Goal: Task Accomplishment & Management: Manage account settings

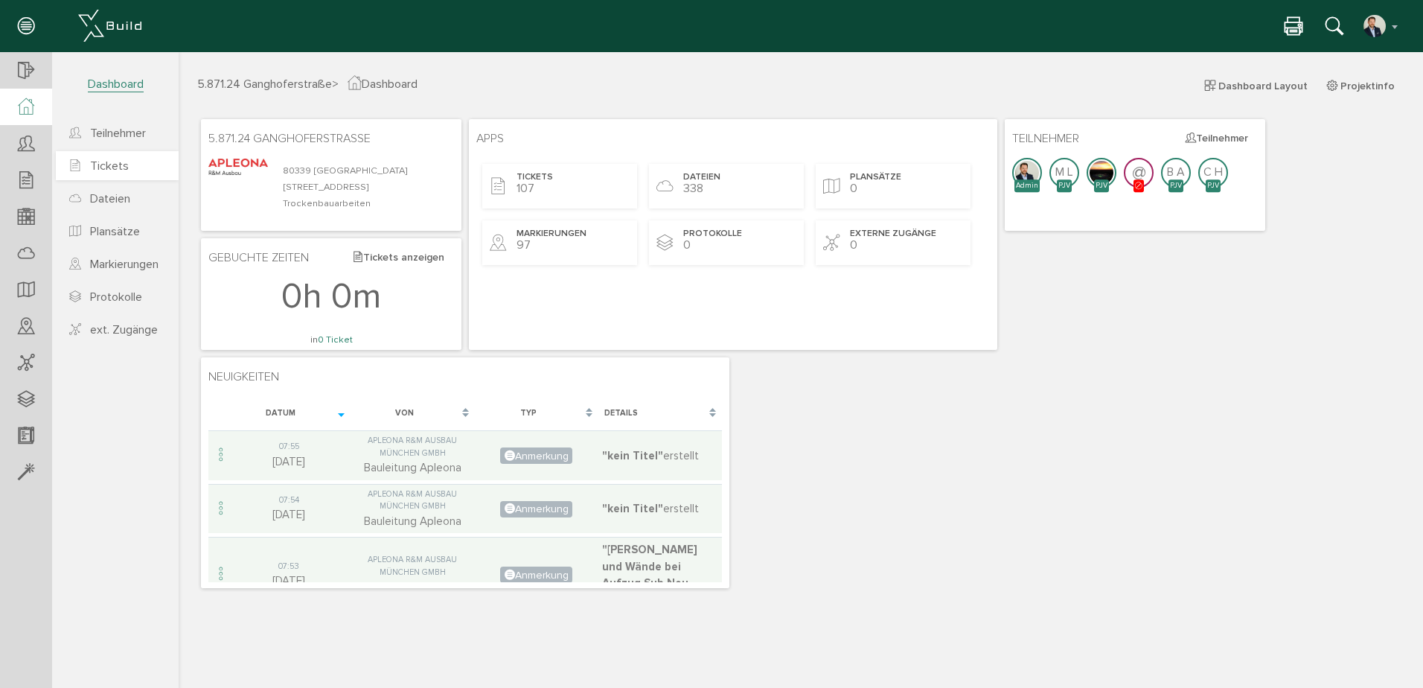
click at [117, 162] on span "Tickets" at bounding box center [109, 166] width 39 height 15
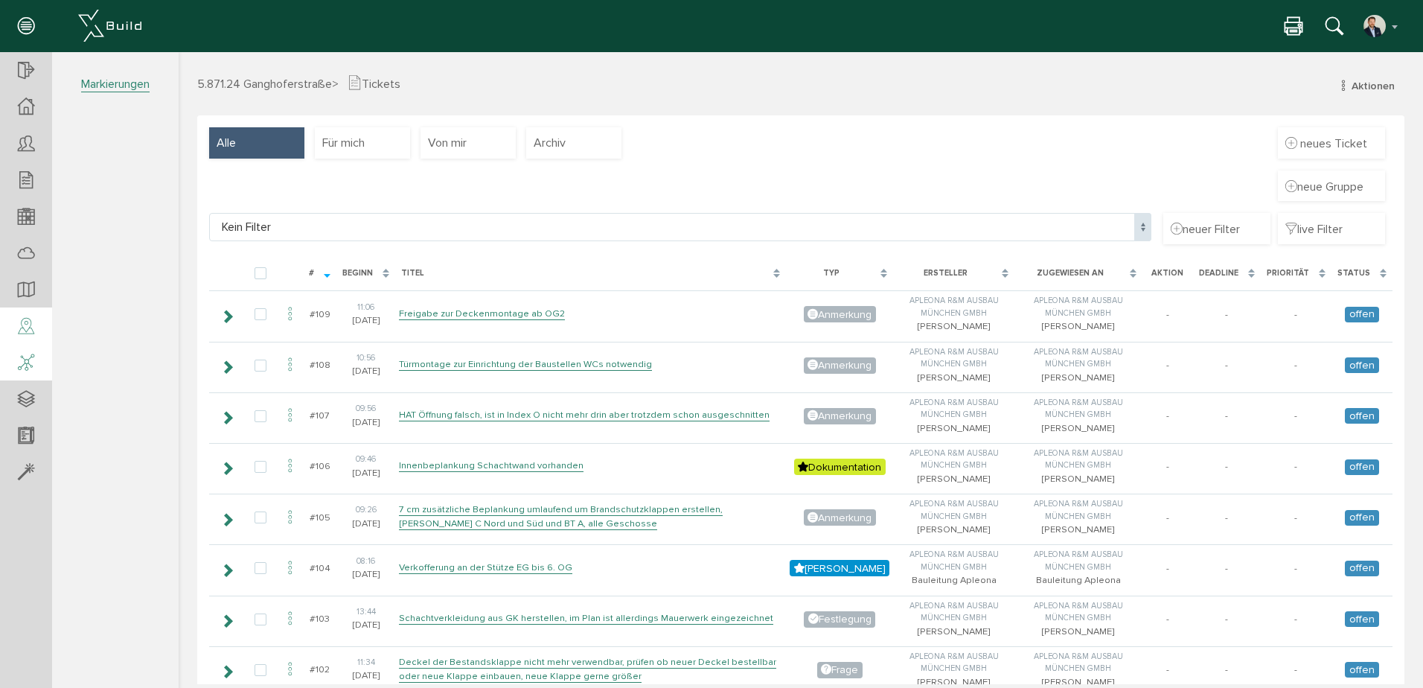
click at [33, 345] on div at bounding box center [26, 363] width 52 height 38
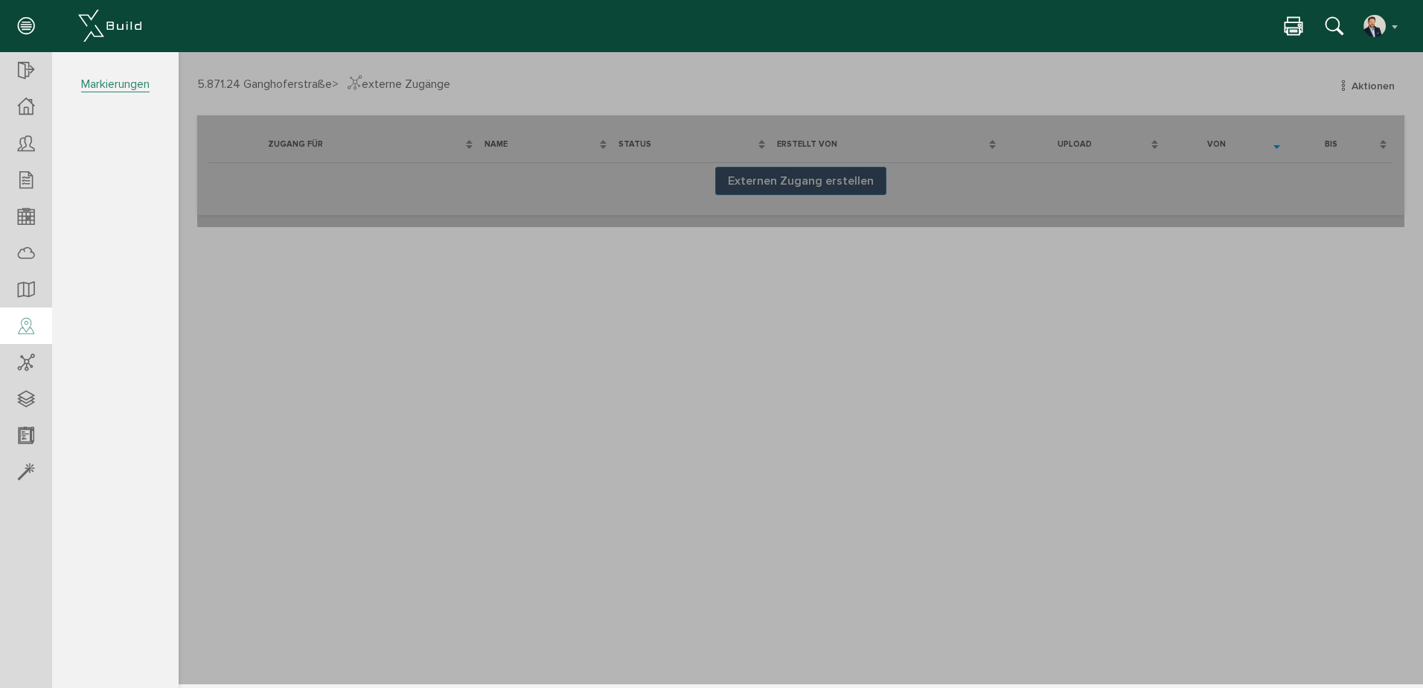
click at [25, 325] on icon at bounding box center [26, 326] width 16 height 21
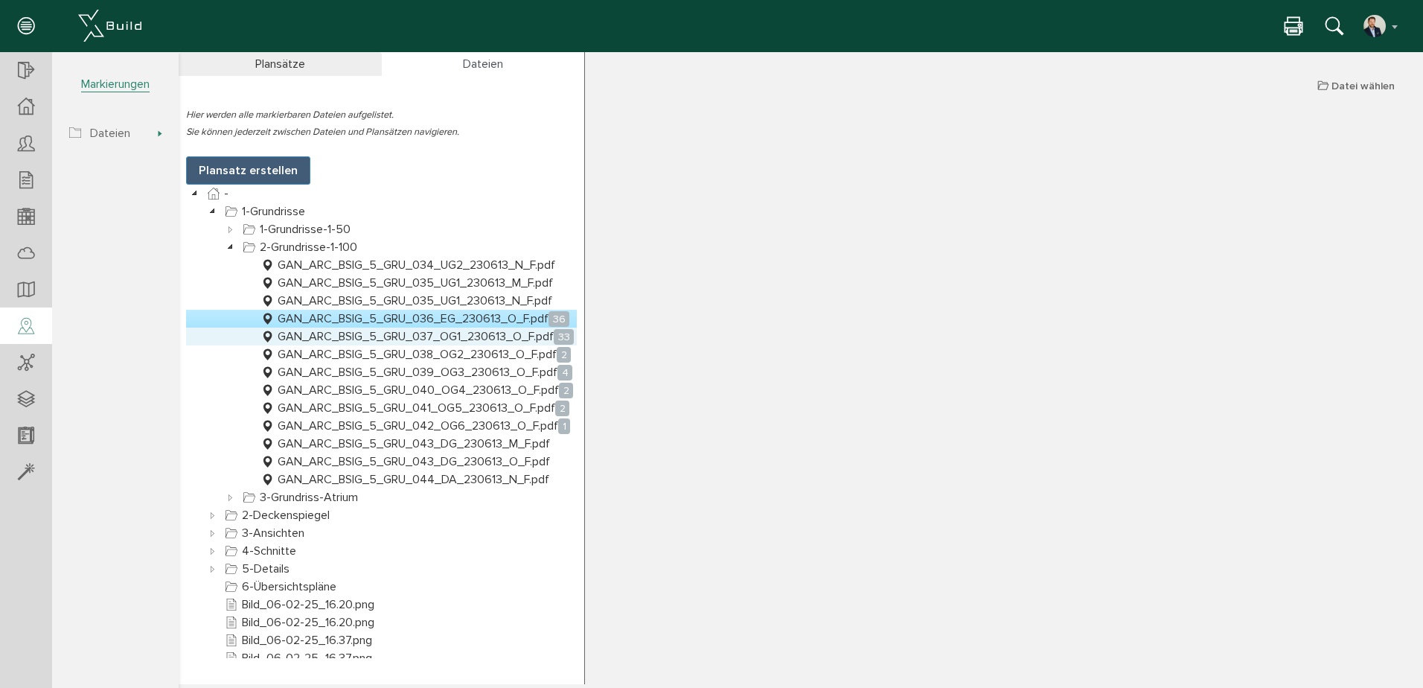
click at [490, 333] on link "GAN_ARC_BSIG_5_GRU_037_OG1_230613_O_F.pdf 33" at bounding box center [416, 336] width 319 height 18
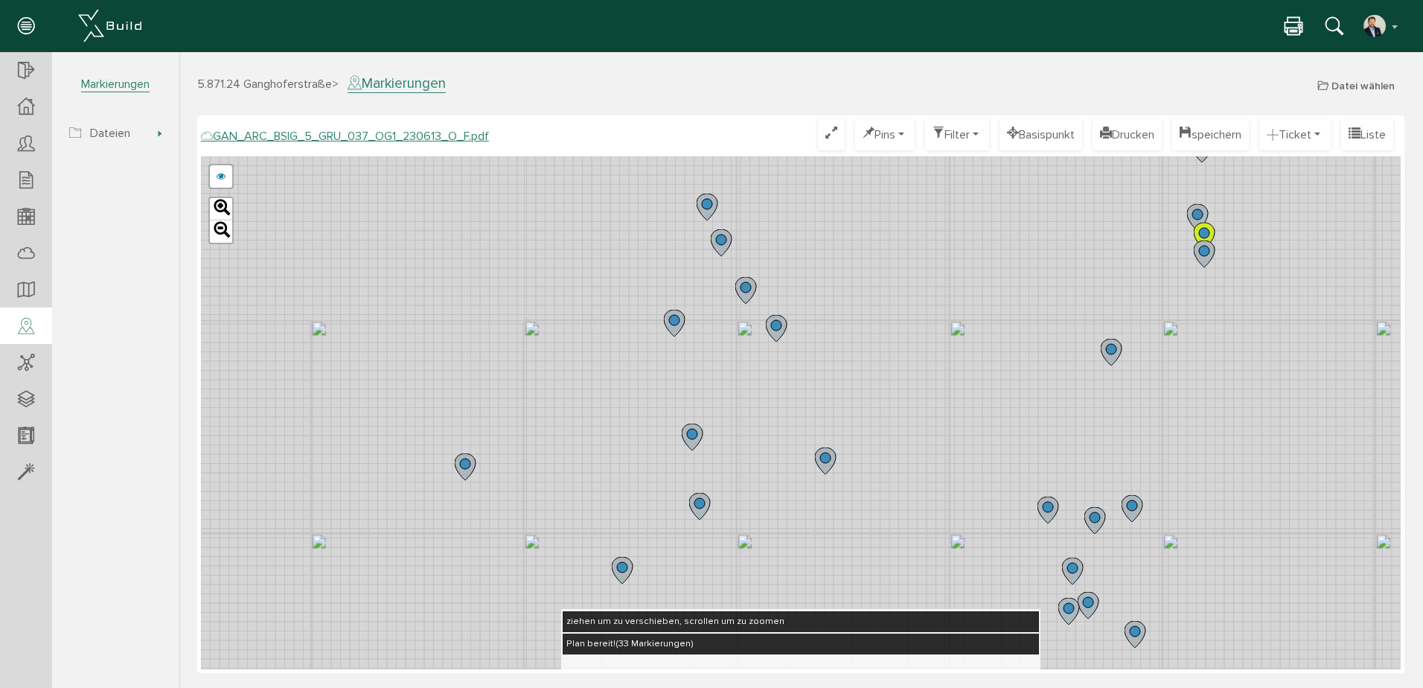
drag, startPoint x: 764, startPoint y: 218, endPoint x: 836, endPoint y: 319, distance: 124.7
click at [836, 319] on div "GAN_ARC_BSIG_5_GRU_037_OG1_230613_N_F.pdf GAN_ARC_BSIG_5_GRU_037_OG1_230613_M_F…" at bounding box center [801, 412] width 1200 height 513
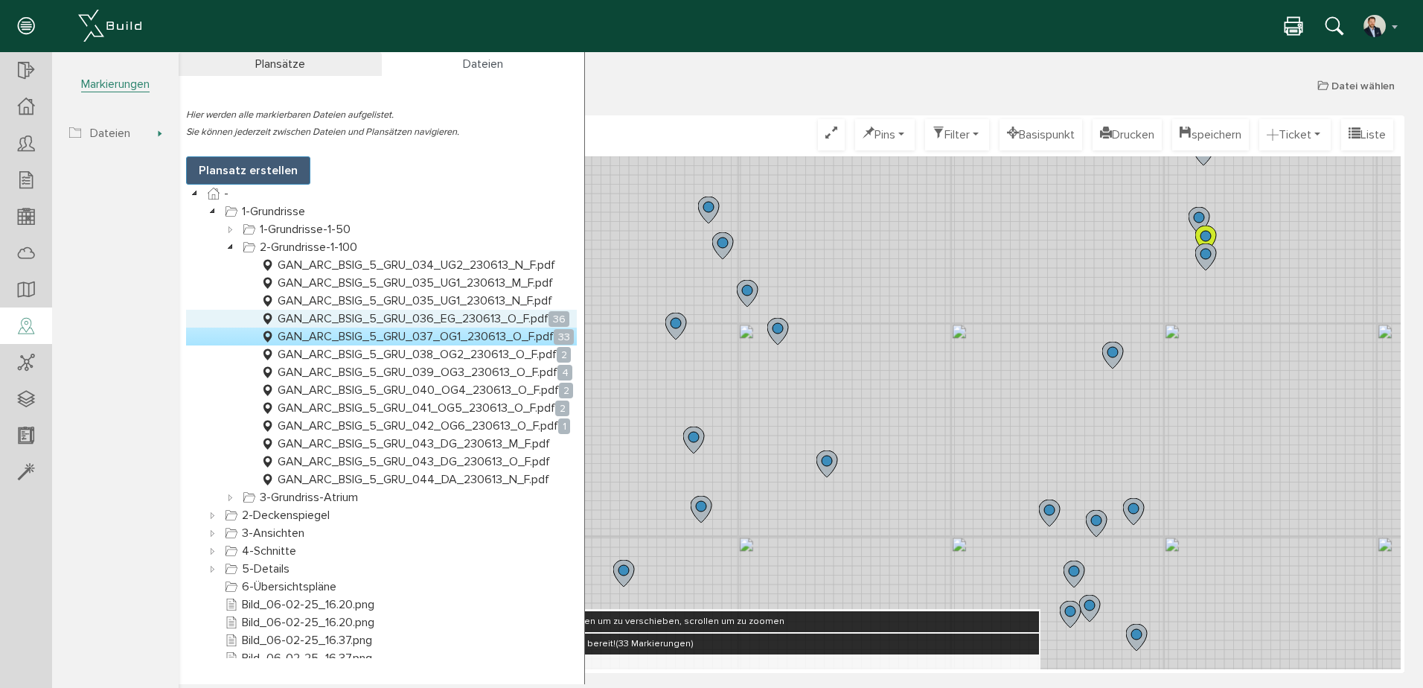
click at [531, 319] on link "GAN_ARC_BSIG_5_GRU_036_EG_230613_O_F.pdf 36" at bounding box center [414, 319] width 315 height 18
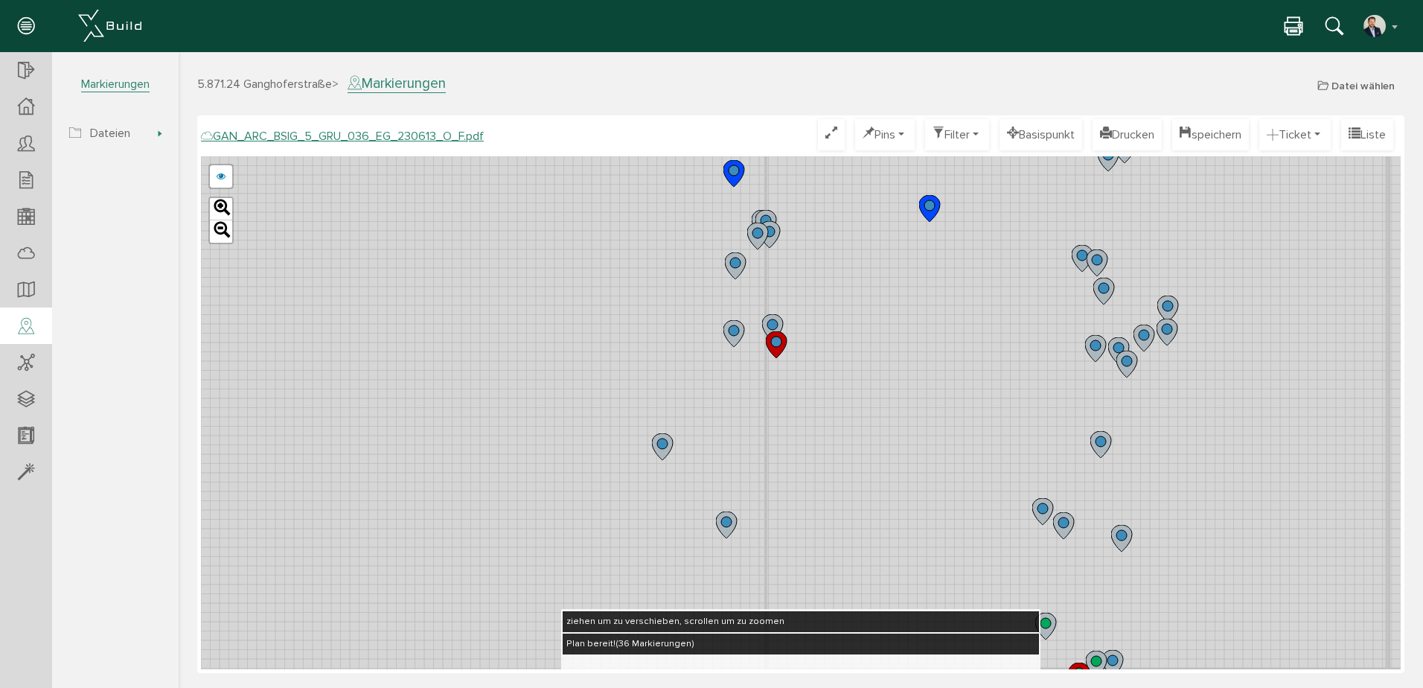
drag, startPoint x: 799, startPoint y: 229, endPoint x: 834, endPoint y: 413, distance: 187.3
click at [834, 413] on div "GAN_ARC_BSIG_5_GRU_036_EG_230613_N_F.pdf GAN_ARC_BSIG_5_GRU_036_EG_230613_M_F.p…" at bounding box center [801, 412] width 1200 height 513
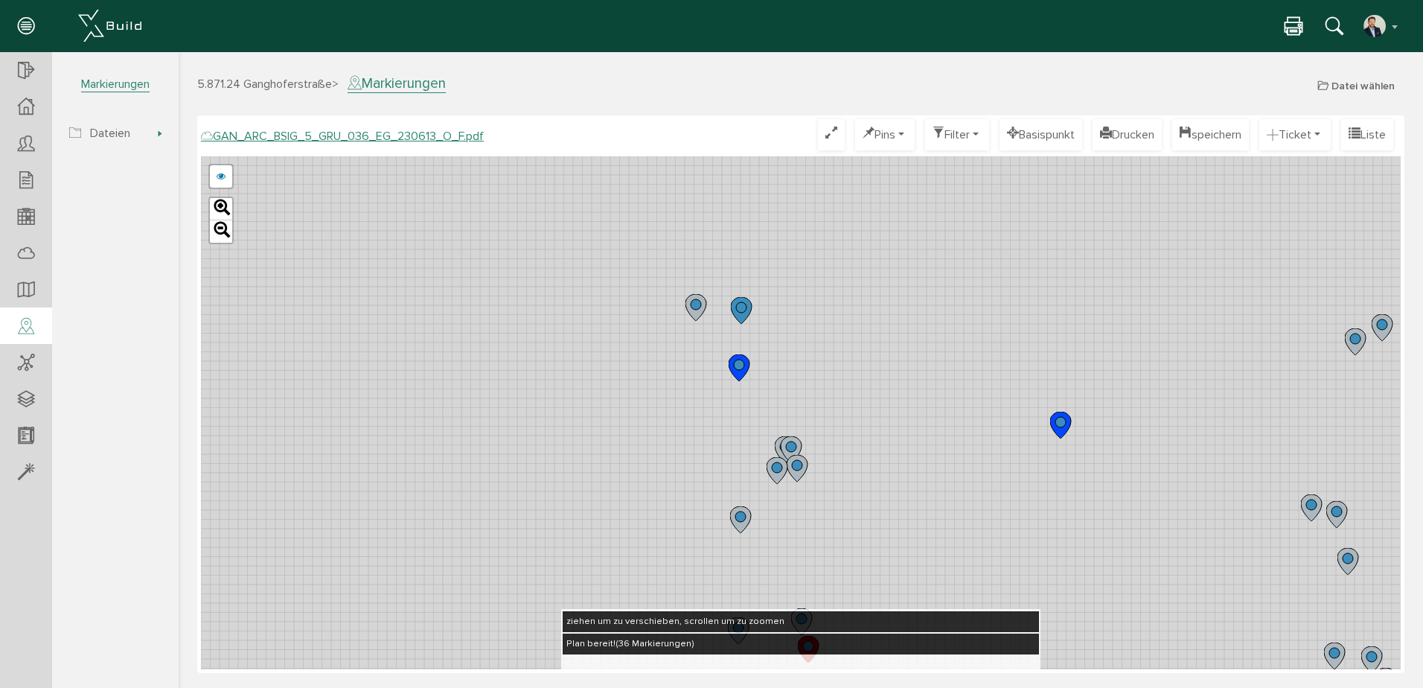
drag, startPoint x: 819, startPoint y: 269, endPoint x: 853, endPoint y: 501, distance: 233.8
click at [853, 501] on div "GAN_ARC_BSIG_5_GRU_036_EG_230613_N_F.pdf GAN_ARC_BSIG_5_GRU_036_EG_230613_M_F.p…" at bounding box center [801, 412] width 1200 height 513
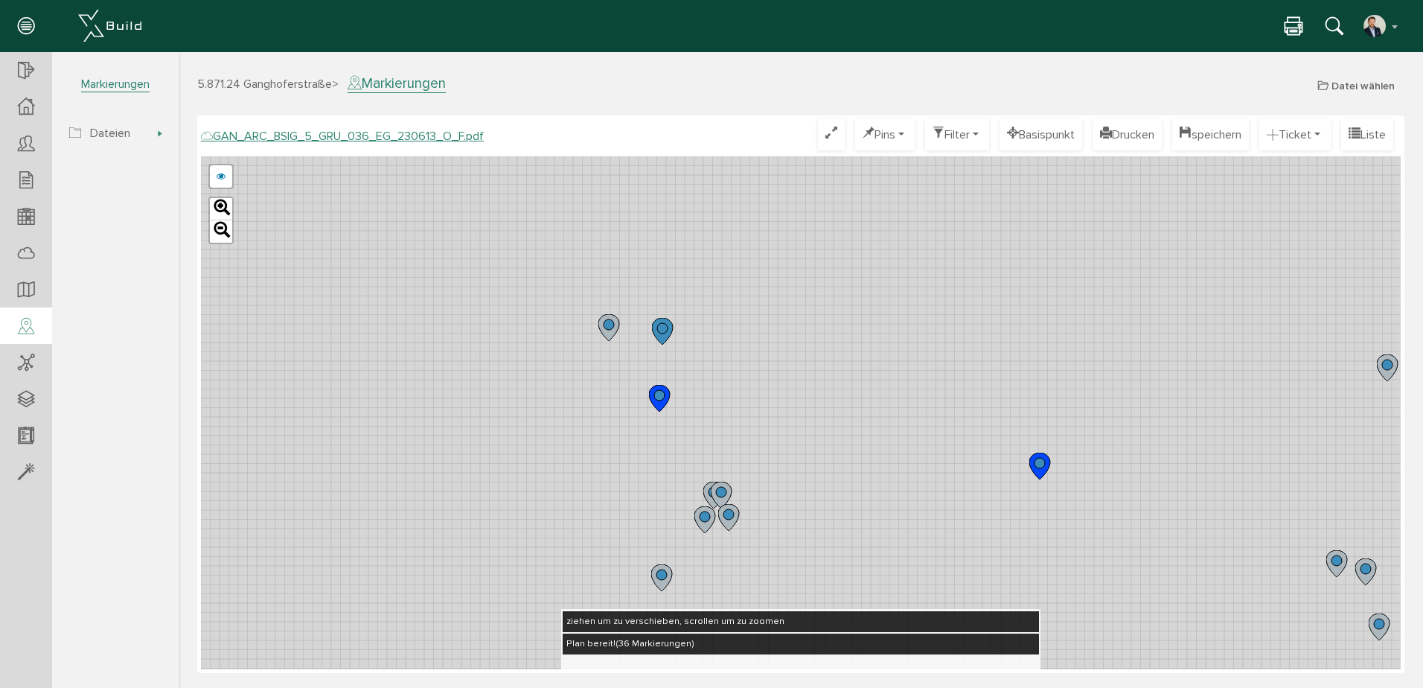
click at [758, 422] on div "GAN_ARC_BSIG_5_GRU_036_EG_230613_N_F.pdf GAN_ARC_BSIG_5_GRU_036_EG_230613_M_F.p…" at bounding box center [801, 412] width 1200 height 513
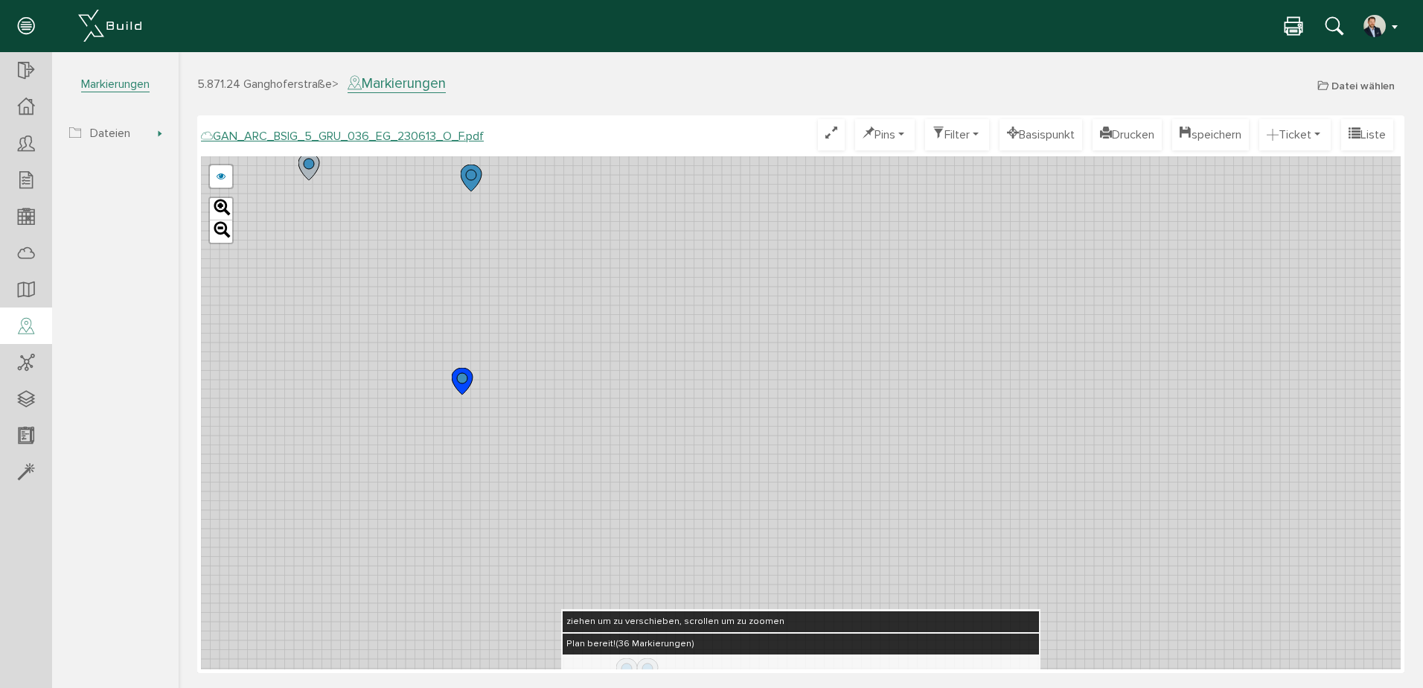
click at [1368, 18] on img "button" at bounding box center [1375, 26] width 24 height 24
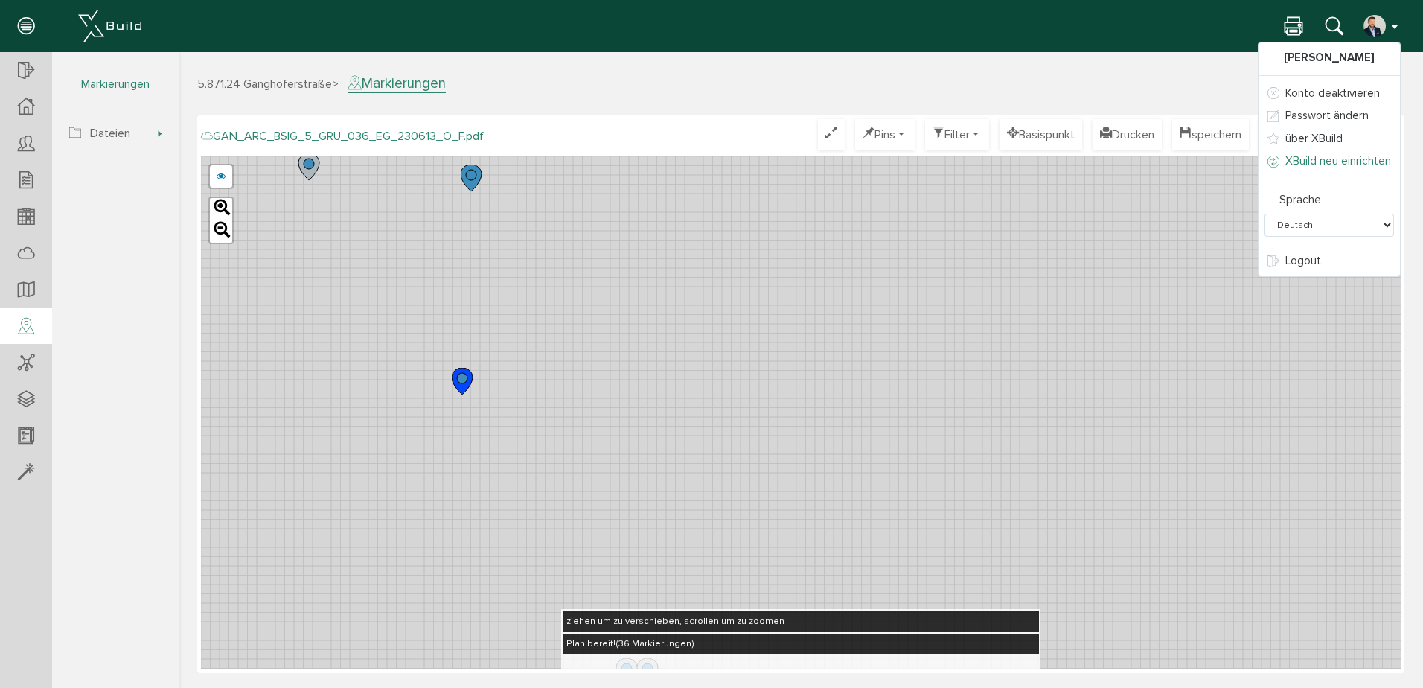
click at [1316, 157] on span "XBuild neu einrichten" at bounding box center [1338, 160] width 106 height 13
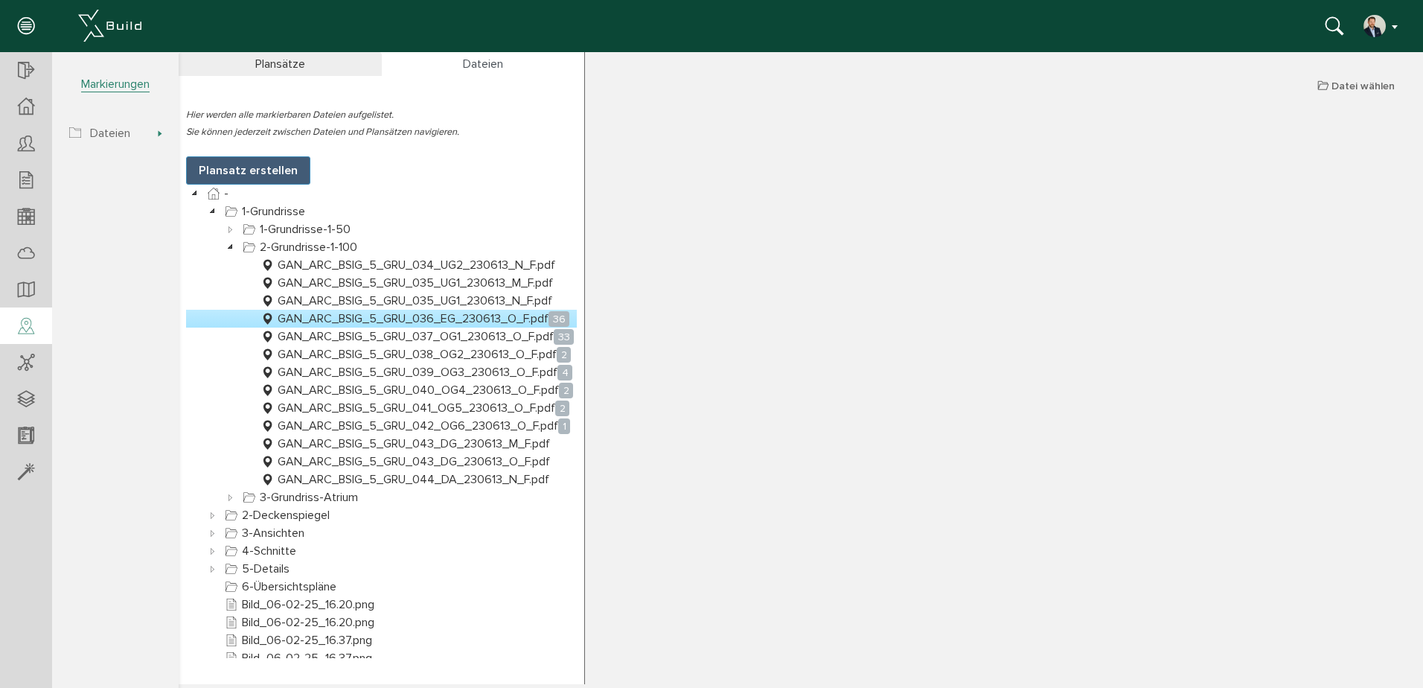
click at [1380, 31] on img "button" at bounding box center [1375, 26] width 24 height 24
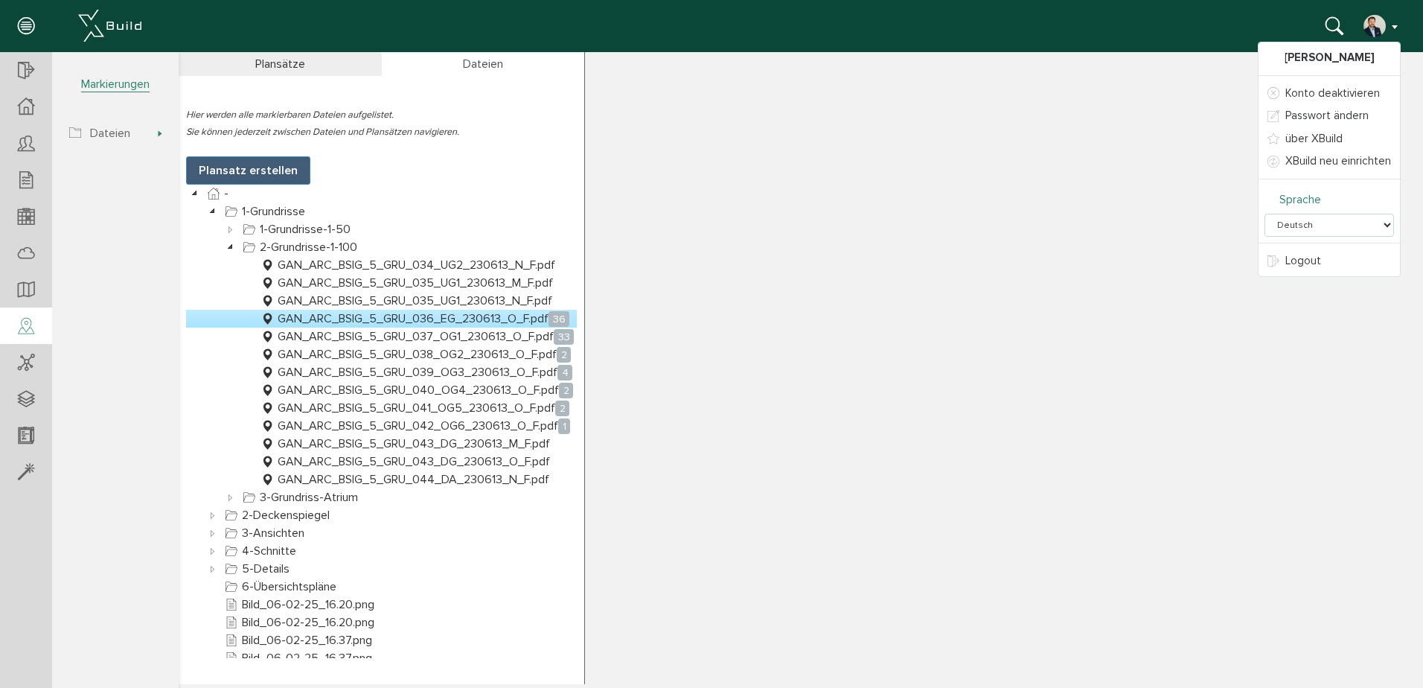
click at [1364, 214] on select "Deutsch English Italiano Español Français" at bounding box center [1328, 225] width 129 height 23
click at [1187, 21] on div "Stefan Heinen Konto deaktivieren Passwort ändern über XBuild XBuild neu einrich…" at bounding box center [705, 26] width 1389 height 22
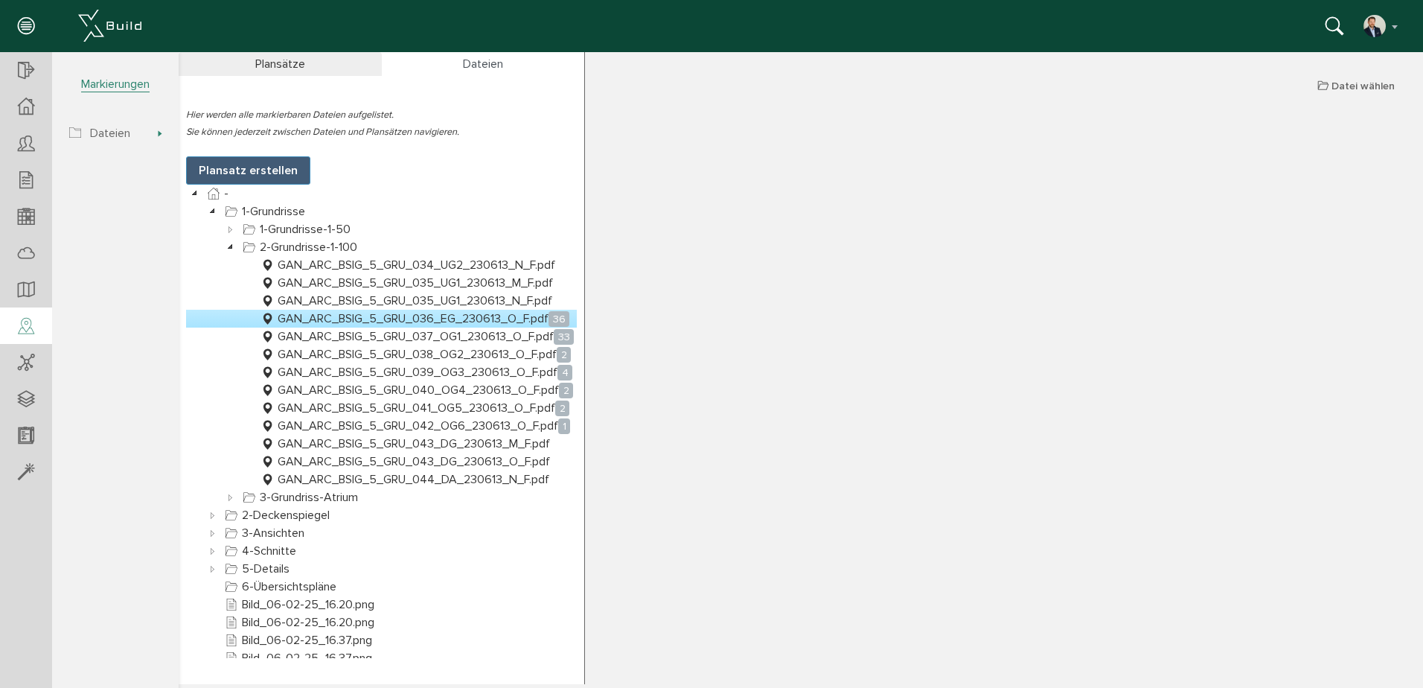
click at [460, 319] on link "GAN_ARC_BSIG_5_GRU_036_EG_230613_O_F.pdf 36" at bounding box center [414, 319] width 315 height 18
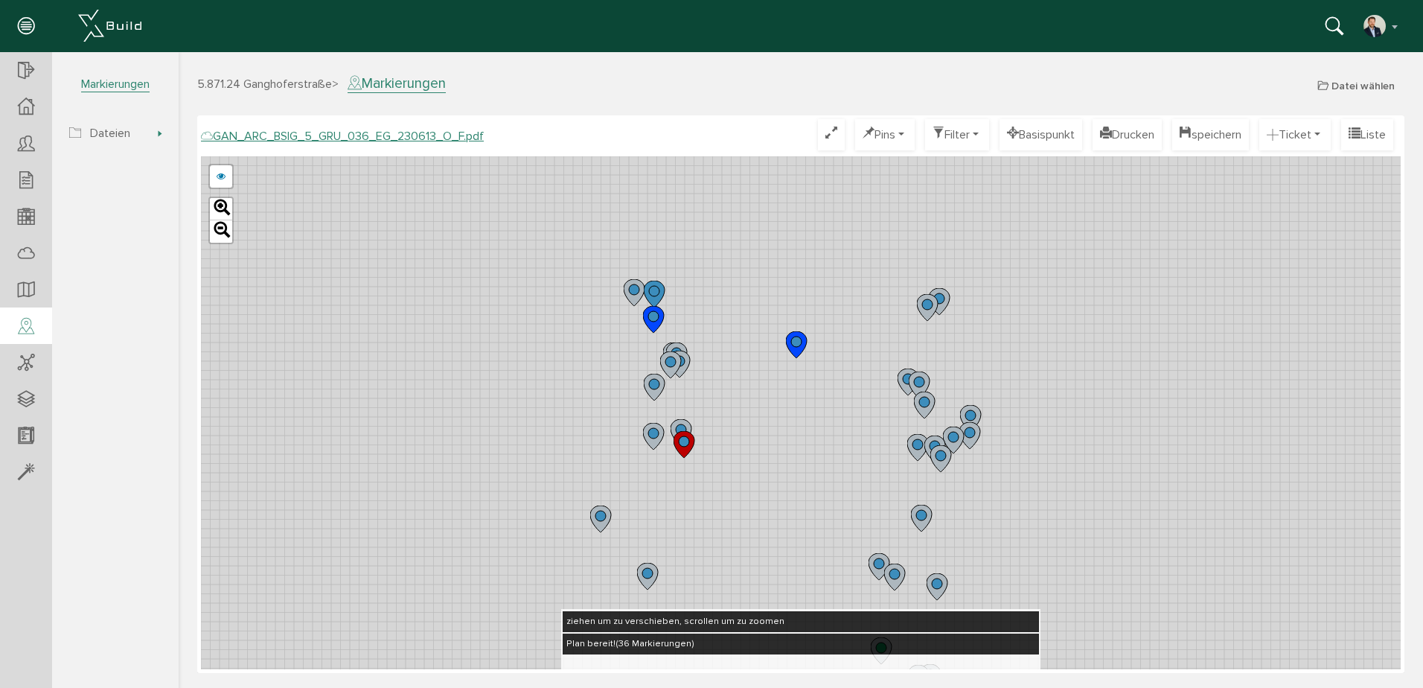
drag, startPoint x: 667, startPoint y: 377, endPoint x: 735, endPoint y: 376, distance: 67.7
click at [735, 376] on div "GAN_ARC_BSIG_5_GRU_036_EG_230613_N_F.pdf GAN_ARC_BSIG_5_GRU_036_EG_230613_M_F.p…" at bounding box center [801, 412] width 1200 height 513
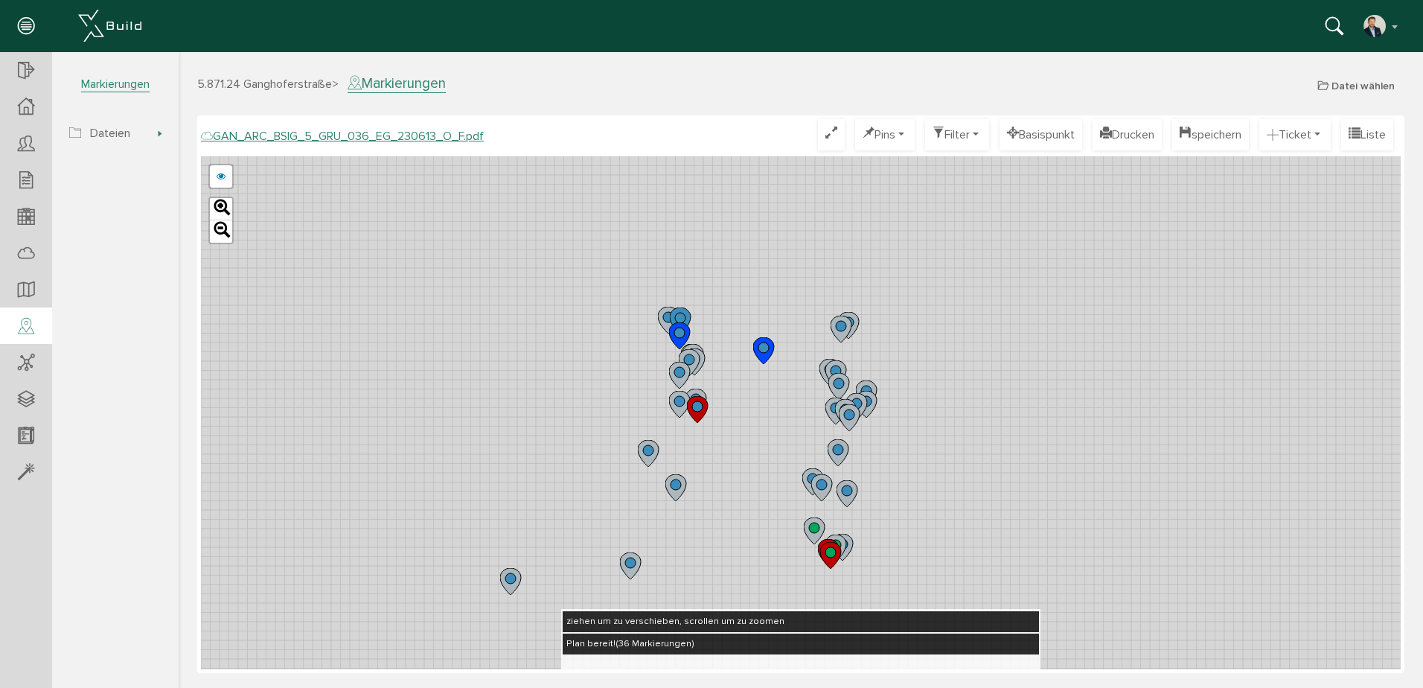
click at [700, 358] on icon at bounding box center [691, 363] width 25 height 28
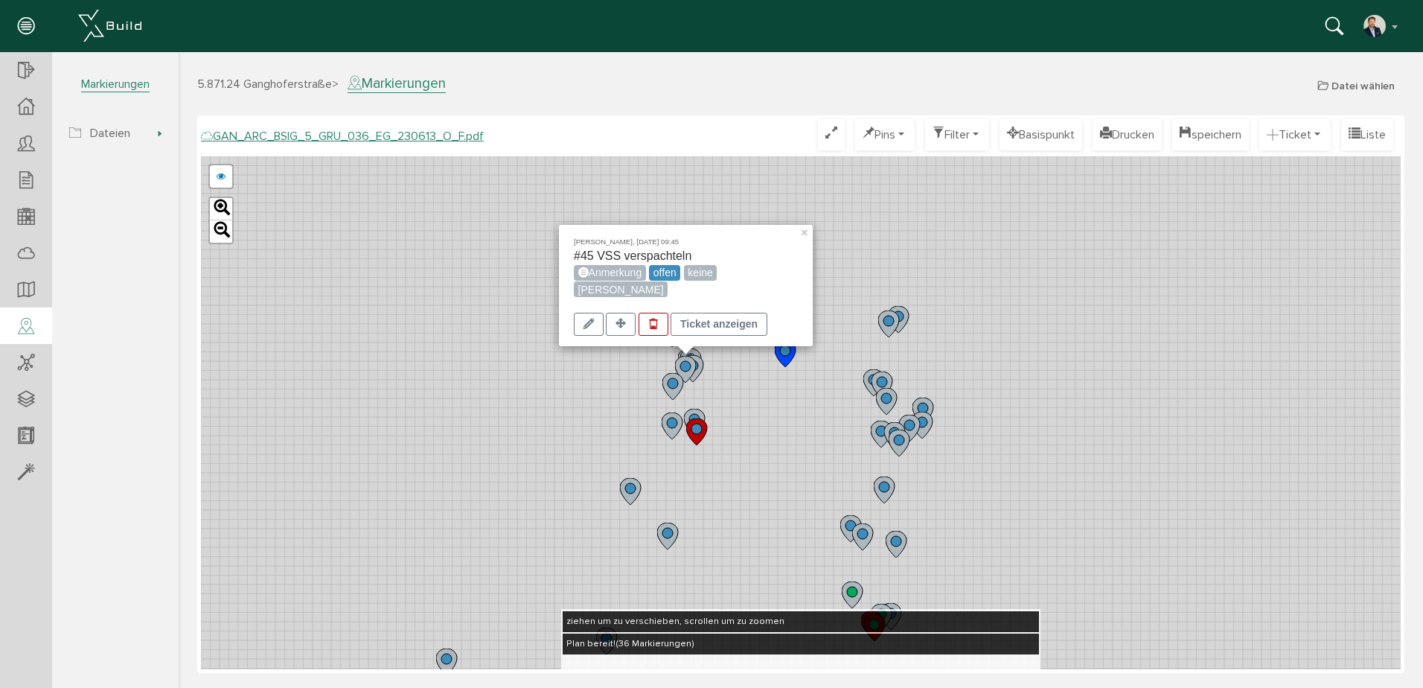
click at [797, 362] on icon at bounding box center [787, 354] width 25 height 28
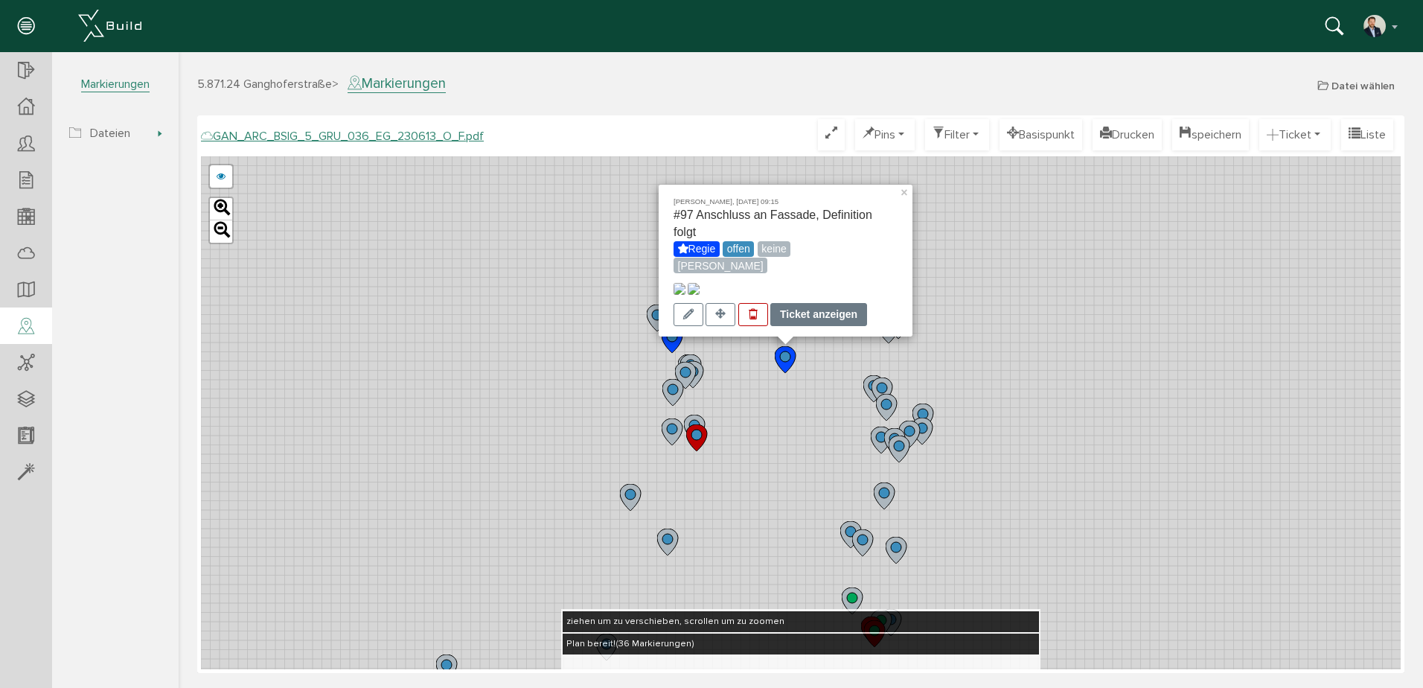
click at [836, 308] on div "Ticket anzeigen" at bounding box center [818, 314] width 97 height 23
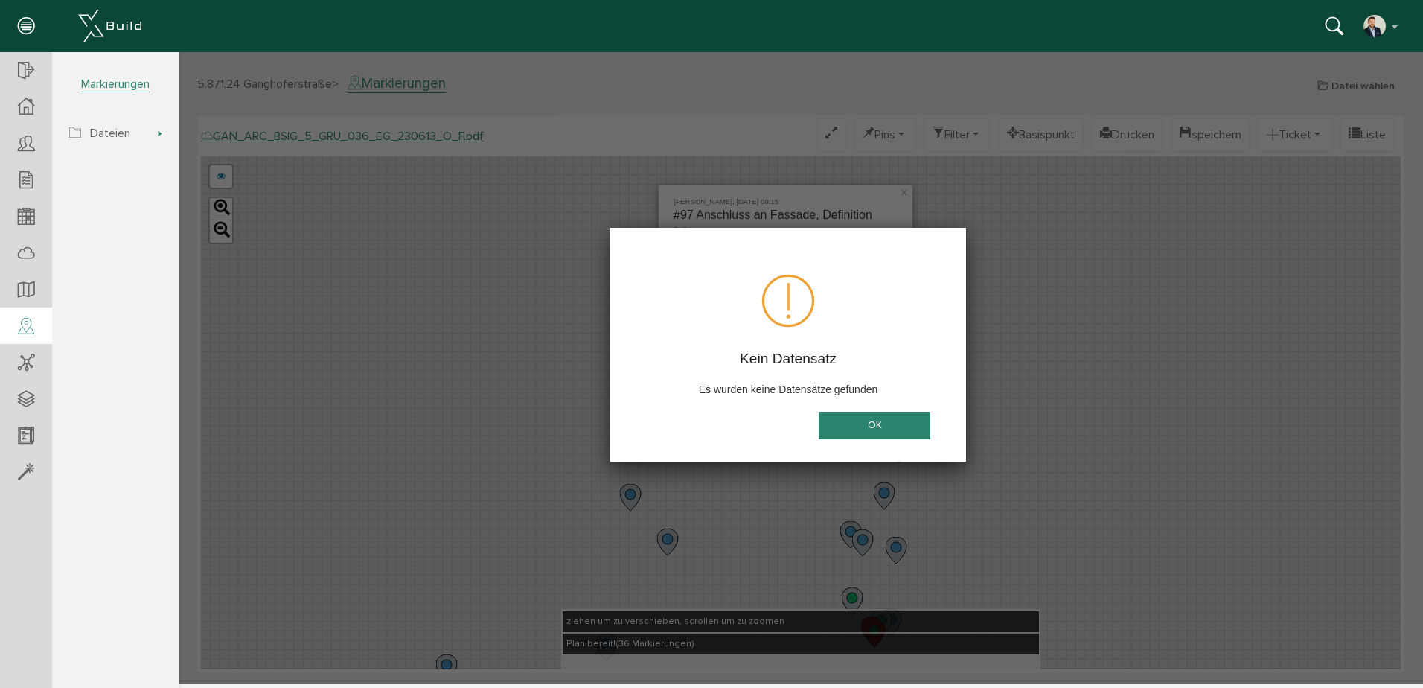
click at [861, 432] on button "OK" at bounding box center [875, 426] width 112 height 28
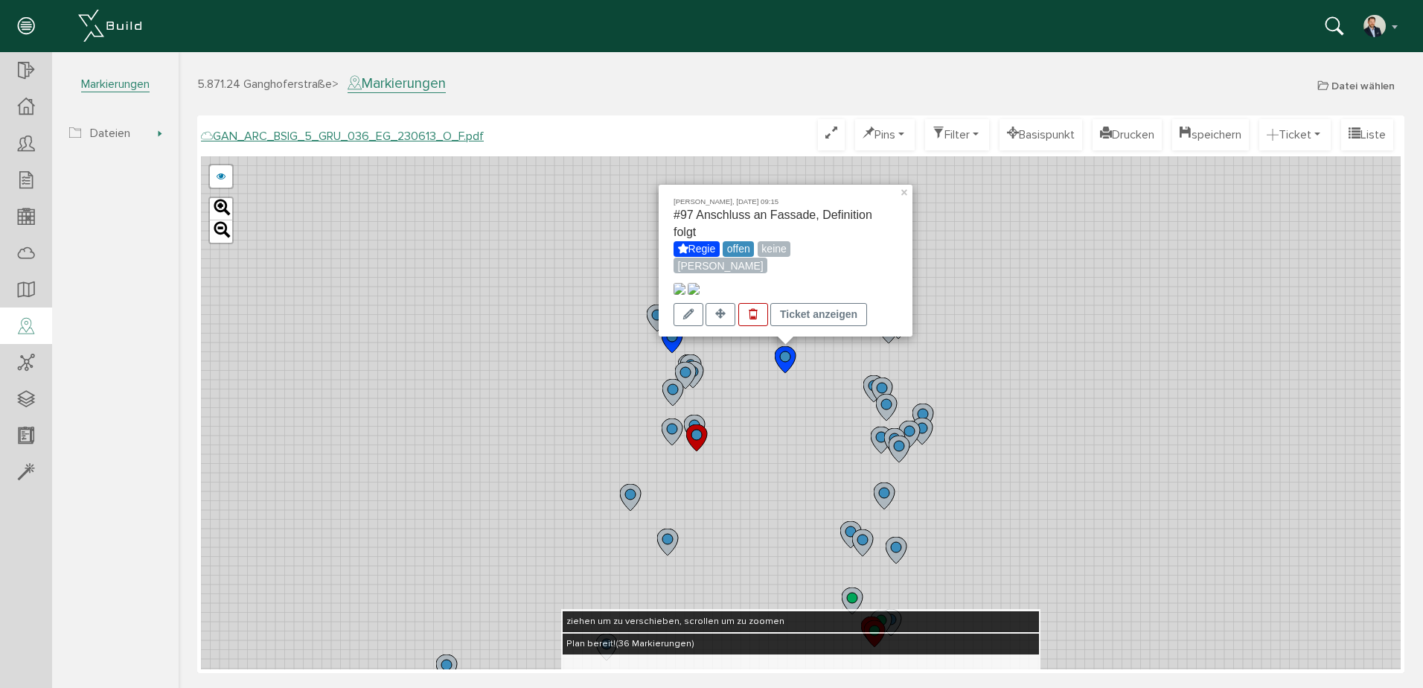
click at [685, 283] on img at bounding box center [679, 289] width 12 height 12
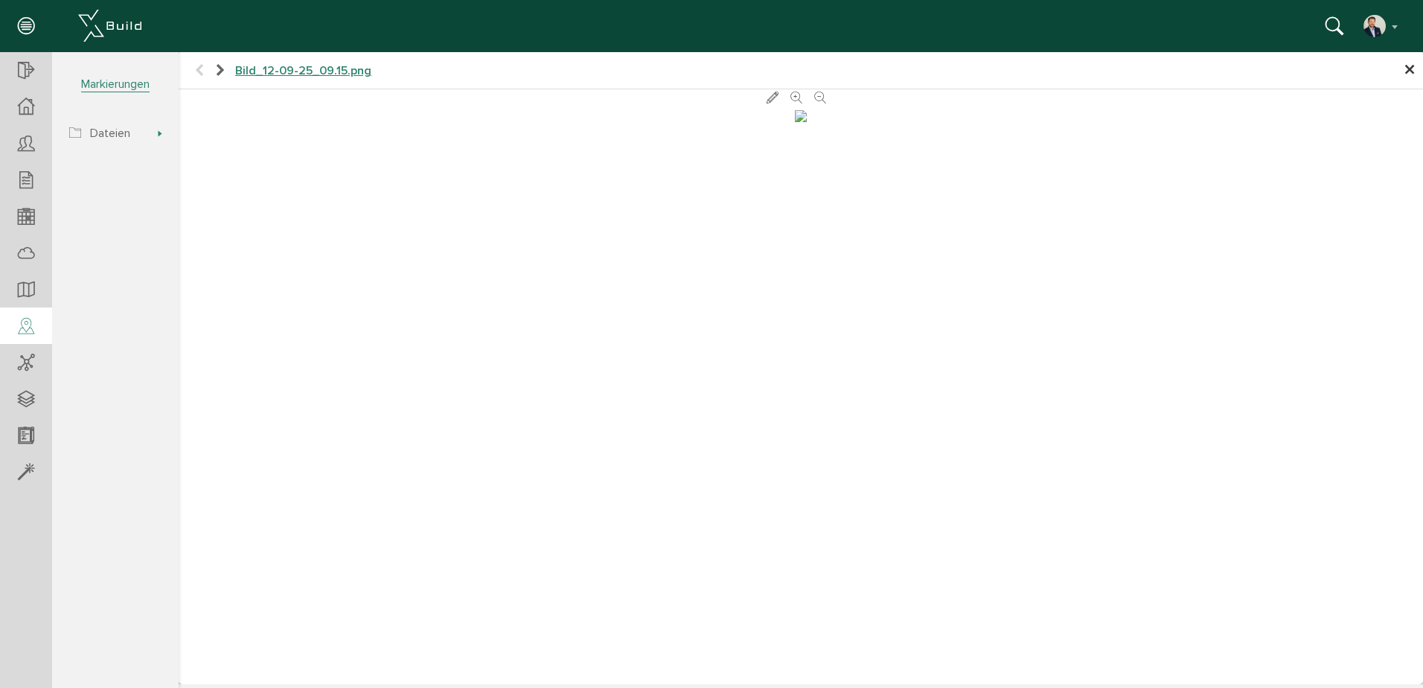
click at [1408, 68] on span "×" at bounding box center [1410, 70] width 12 height 29
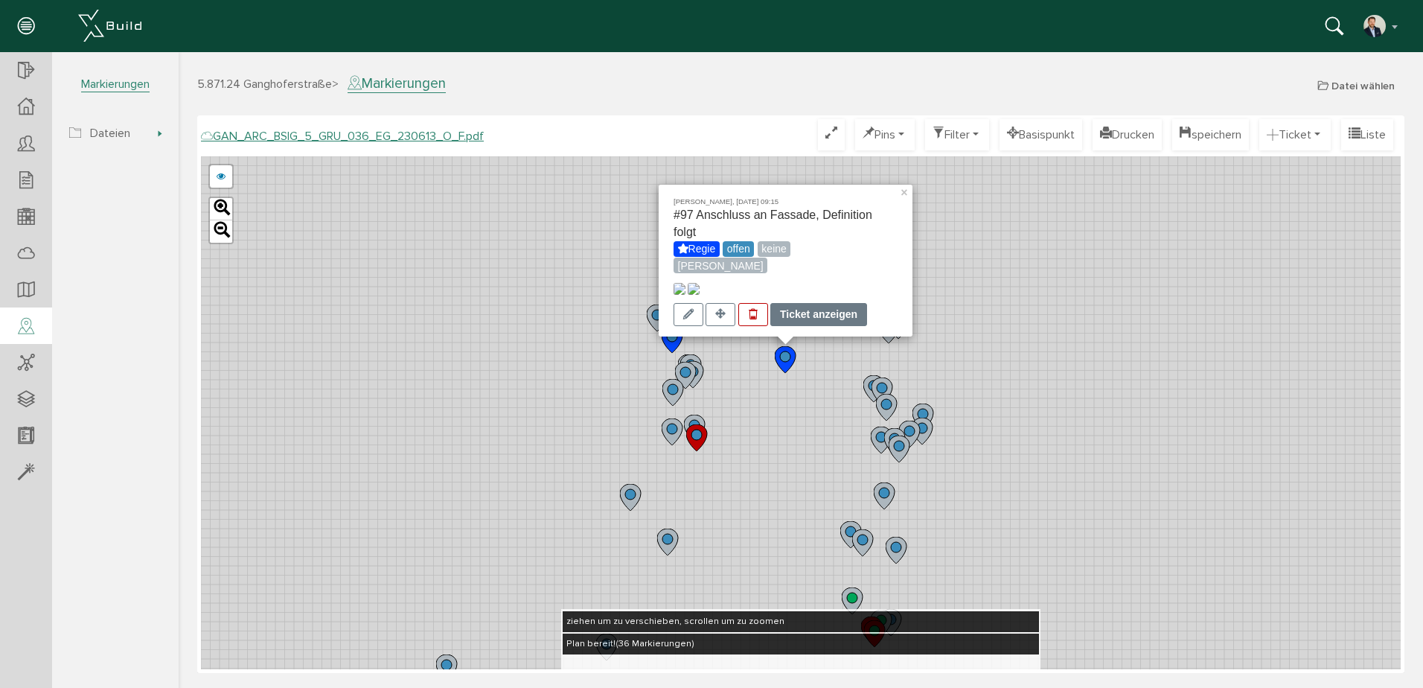
drag, startPoint x: 811, startPoint y: 294, endPoint x: 811, endPoint y: 309, distance: 14.9
click at [811, 304] on div "Matthias Leupold, 12.09.25 09:15 #97 Anschluss an Fassade, Definition folgt Reg…" at bounding box center [785, 261] width 224 height 132
click at [811, 311] on div "Ticket anzeigen" at bounding box center [818, 314] width 97 height 23
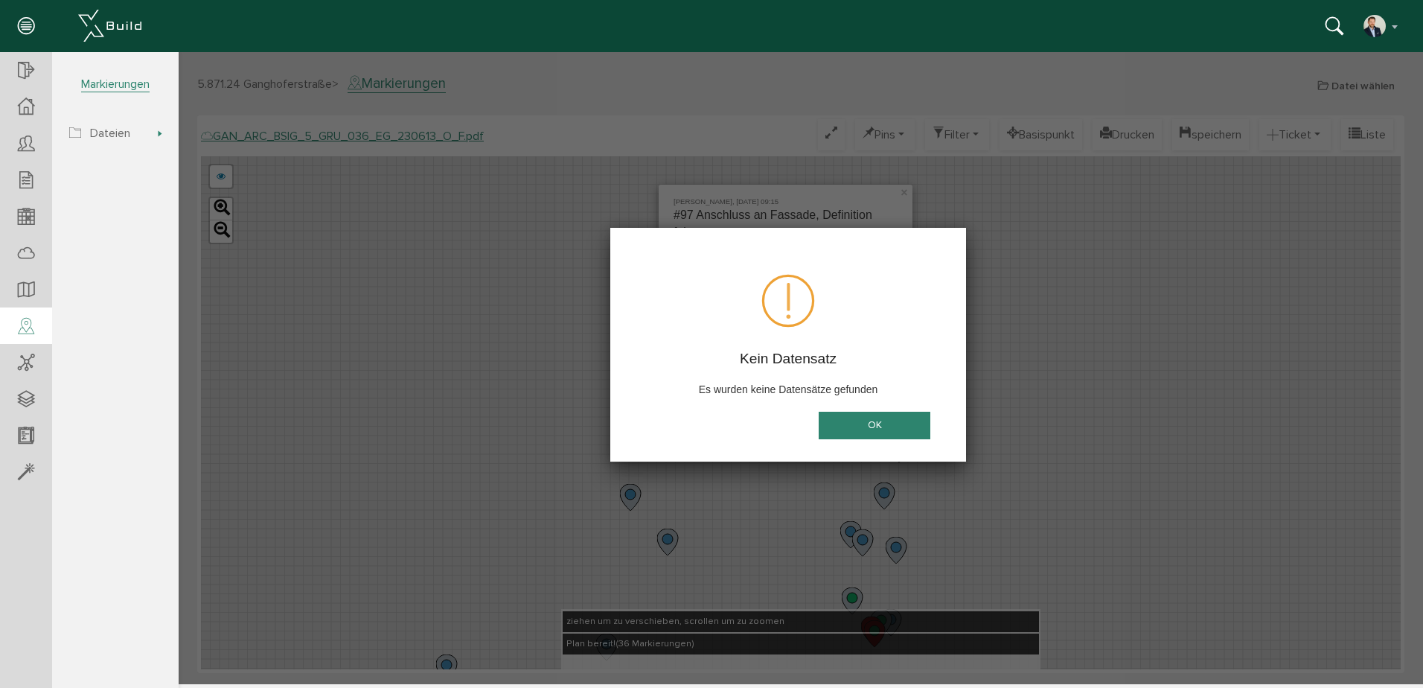
click at [889, 420] on button "OK" at bounding box center [875, 426] width 112 height 28
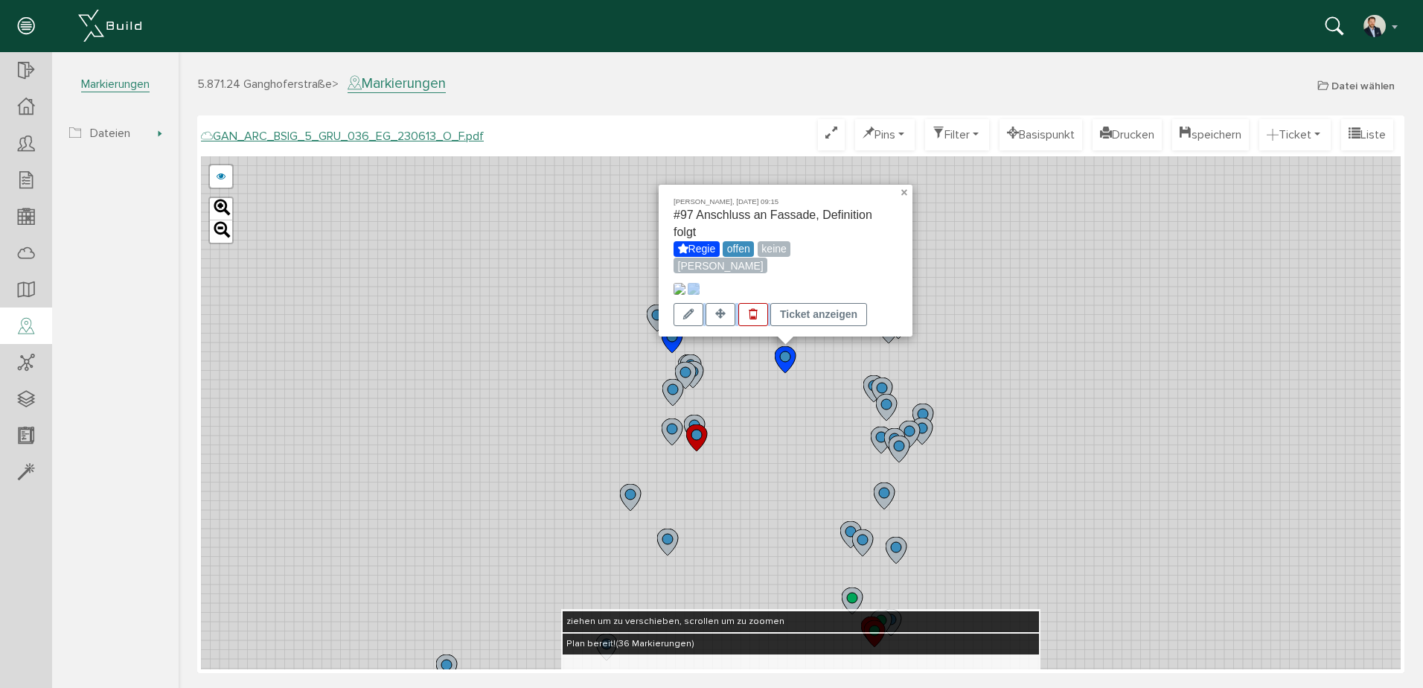
click at [909, 185] on link "×" at bounding box center [905, 190] width 13 height 10
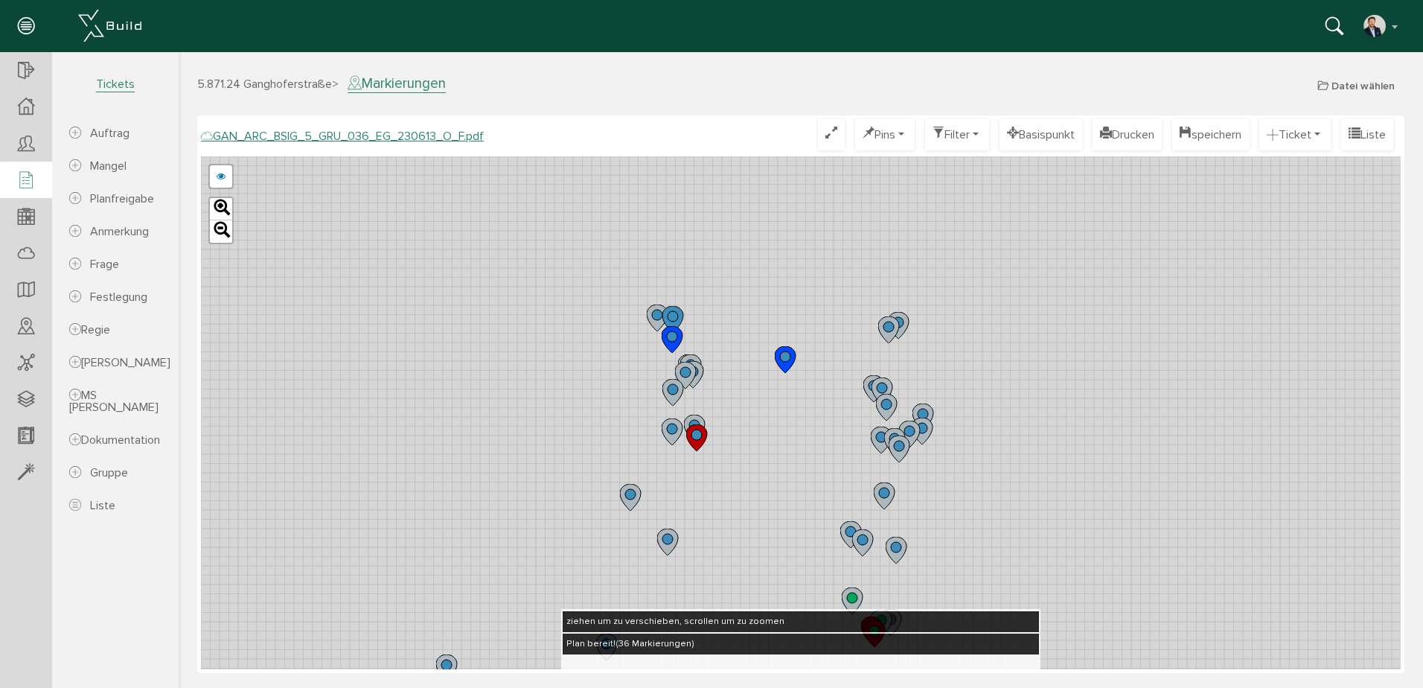
click at [22, 176] on icon at bounding box center [26, 180] width 16 height 21
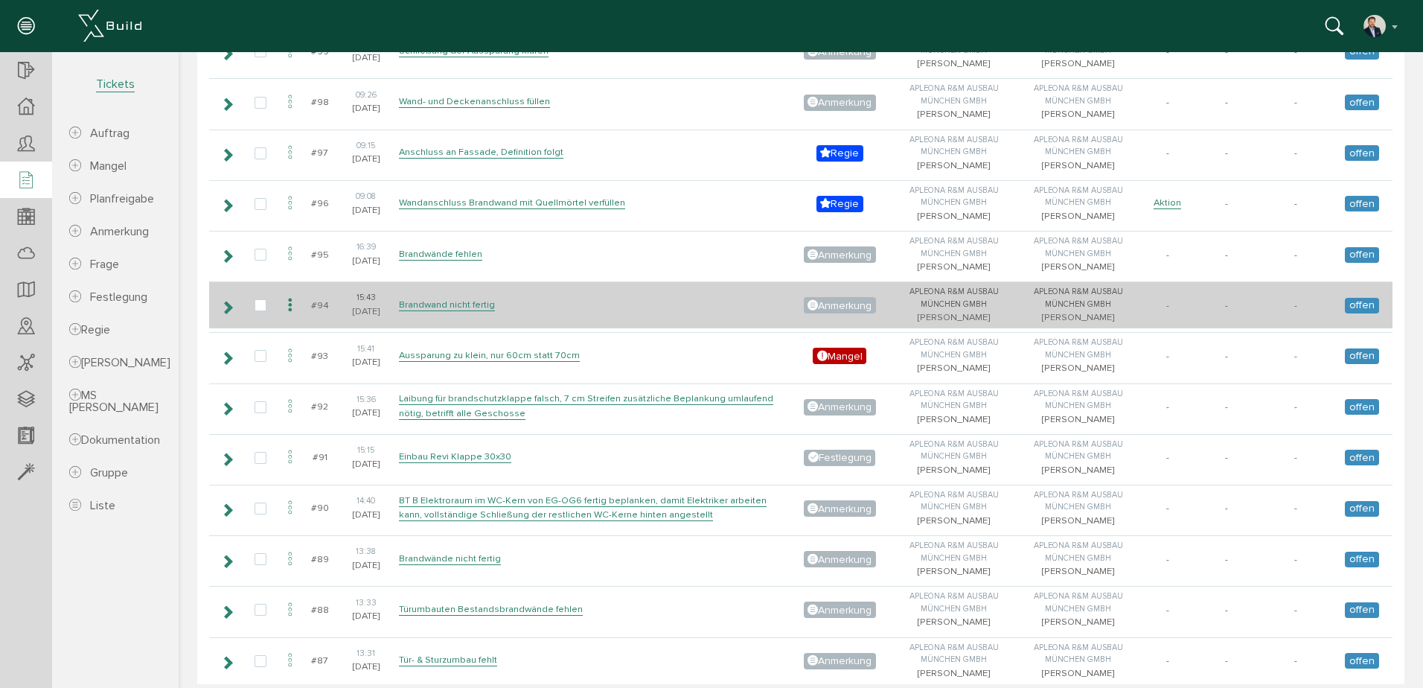
scroll to position [744, 0]
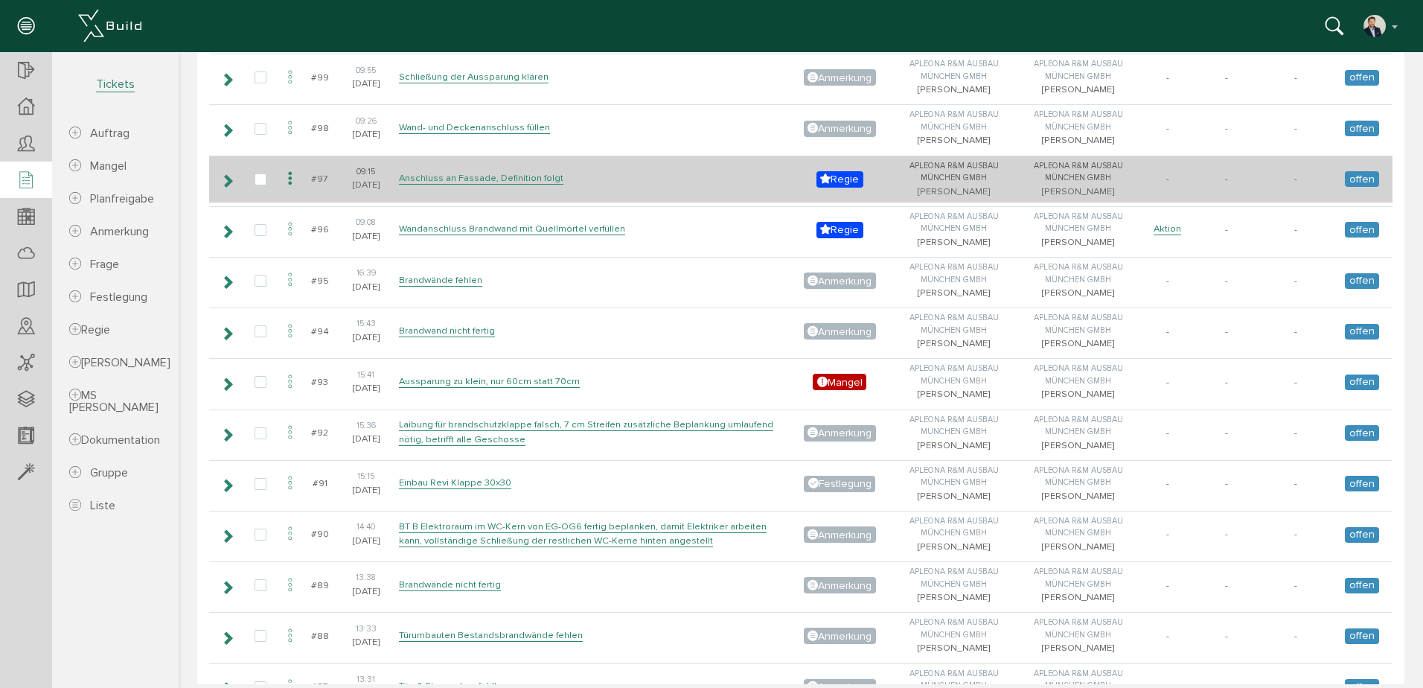
click at [341, 175] on div "09:15" at bounding box center [365, 172] width 51 height 13
click at [227, 178] on icon at bounding box center [227, 181] width 14 height 12
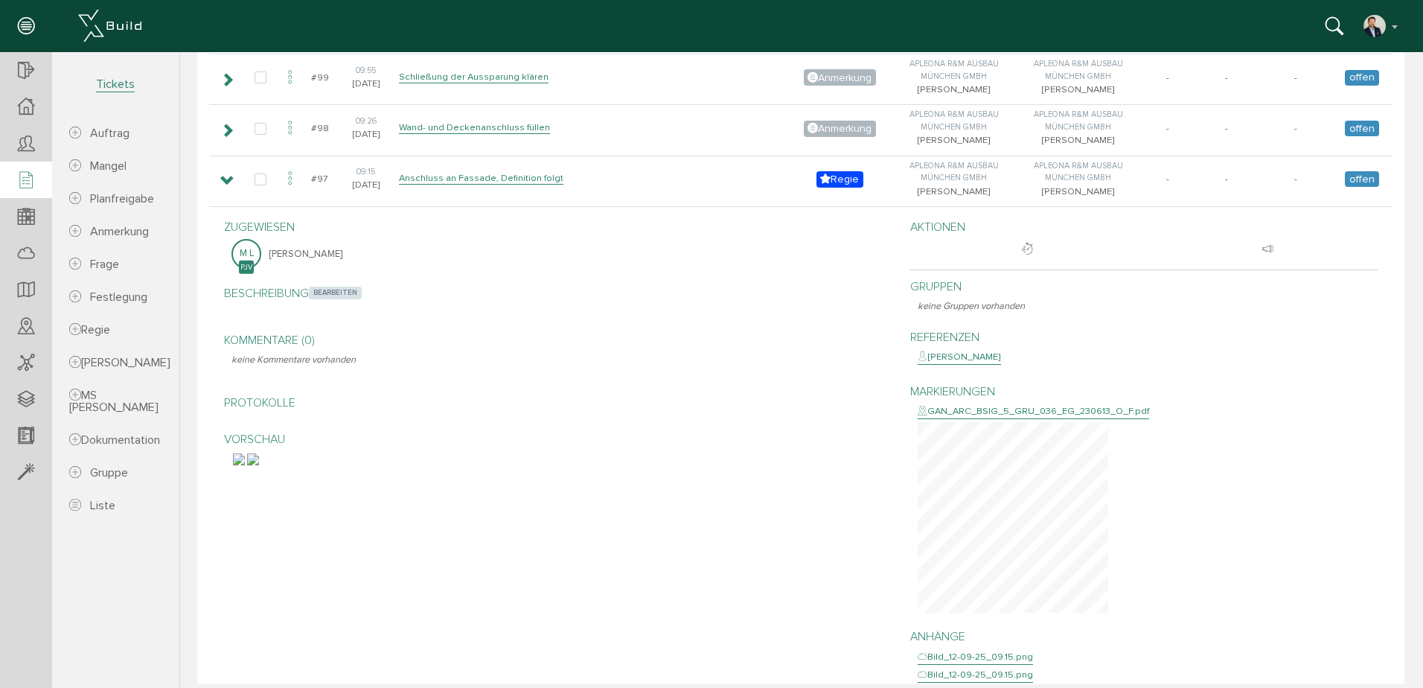
click at [341, 289] on span "bearbeiten" at bounding box center [335, 293] width 53 height 12
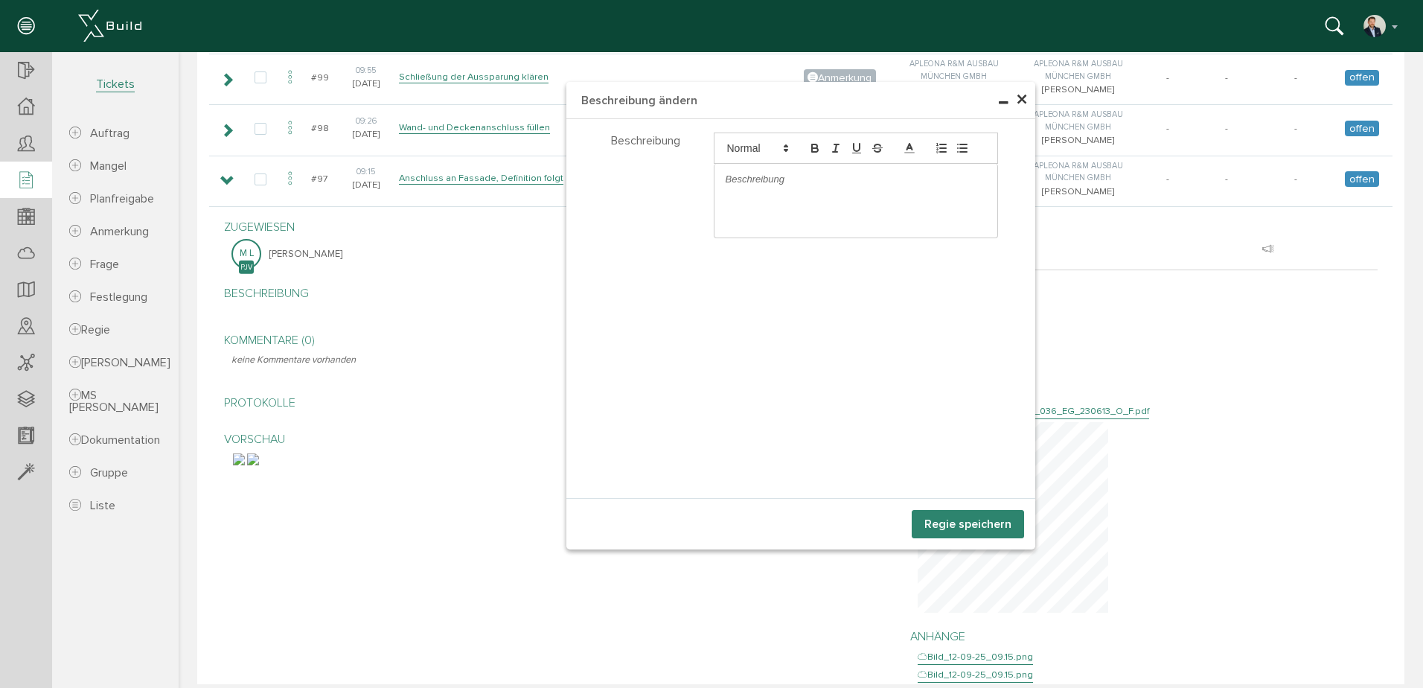
click at [766, 178] on p at bounding box center [856, 179] width 261 height 13
click at [953, 193] on p "Auf Anweisung AG soll der HoBo in notwendiger Stärke aufgeschnitten" at bounding box center [856, 187] width 261 height 28
click at [784, 191] on p "Auf Anweisung AG soll der HoBo in notwendiger Stärke aufgeschnitten" at bounding box center [856, 187] width 261 height 28
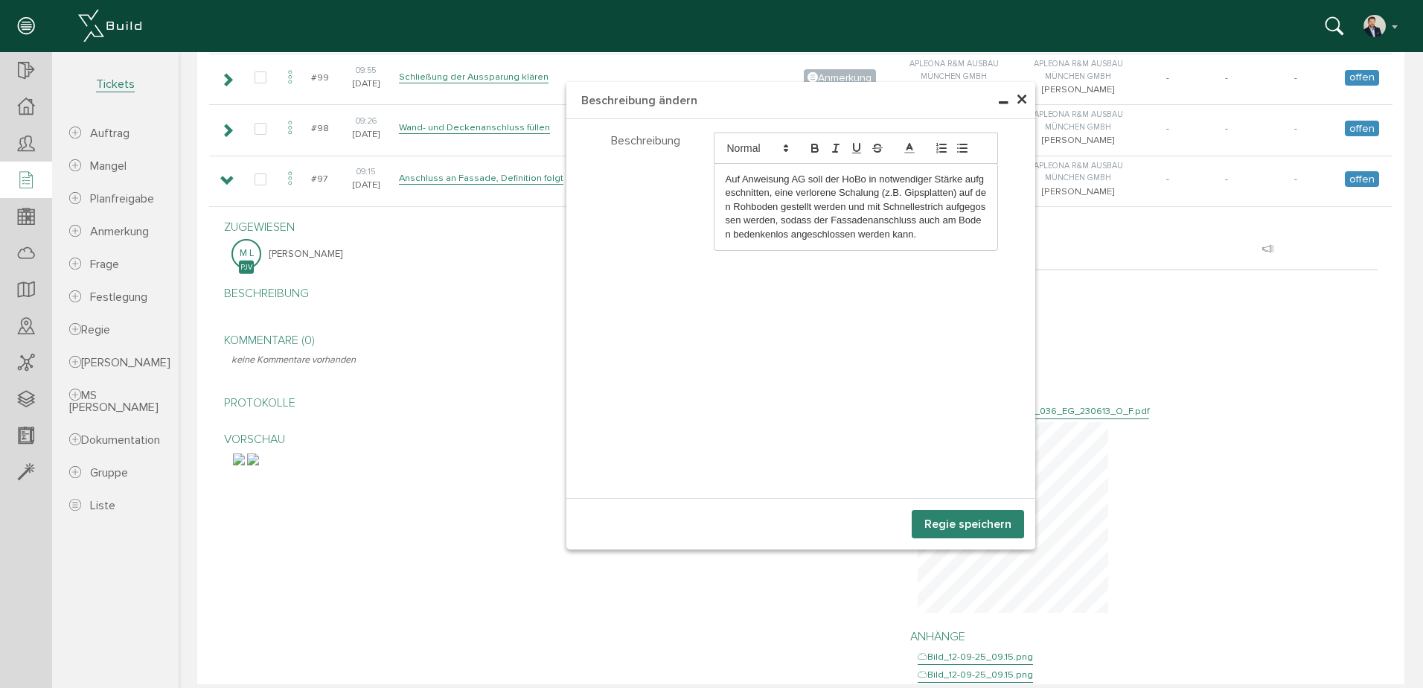
click at [961, 525] on button "Regie speichern" at bounding box center [968, 524] width 112 height 28
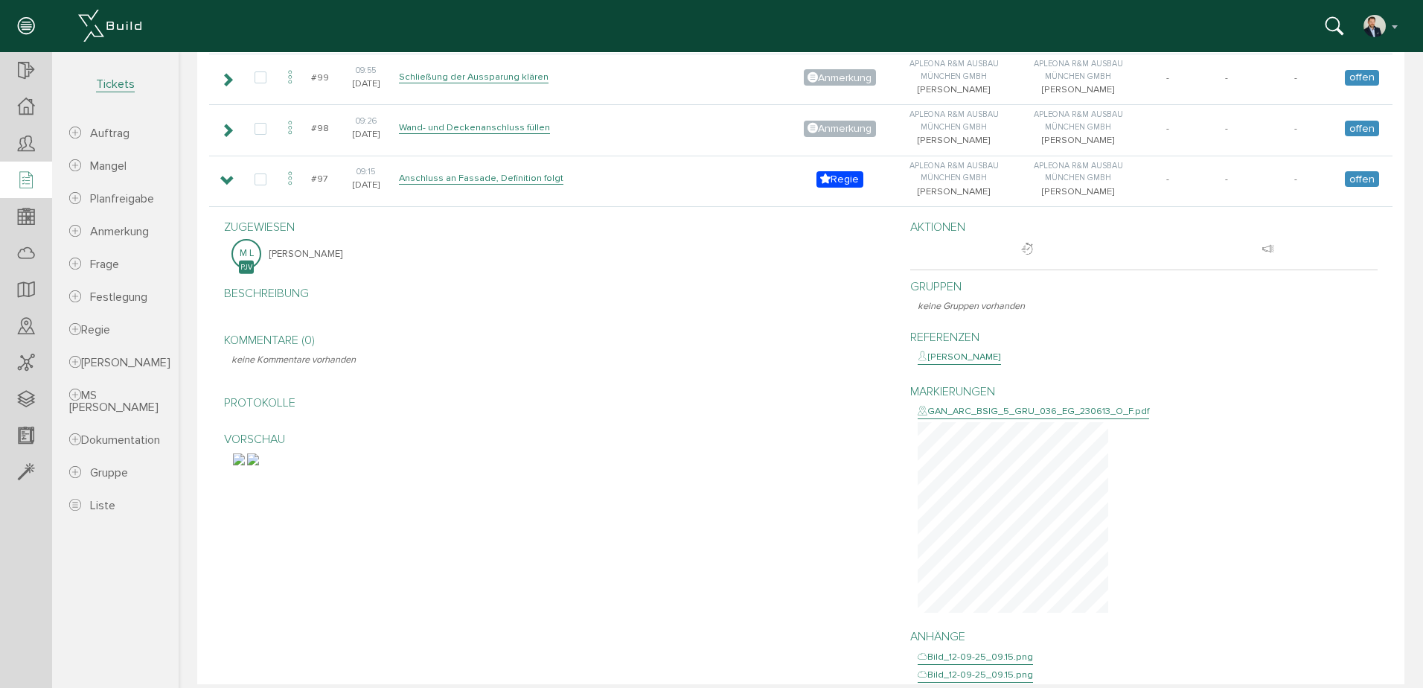
scroll to position [886, 0]
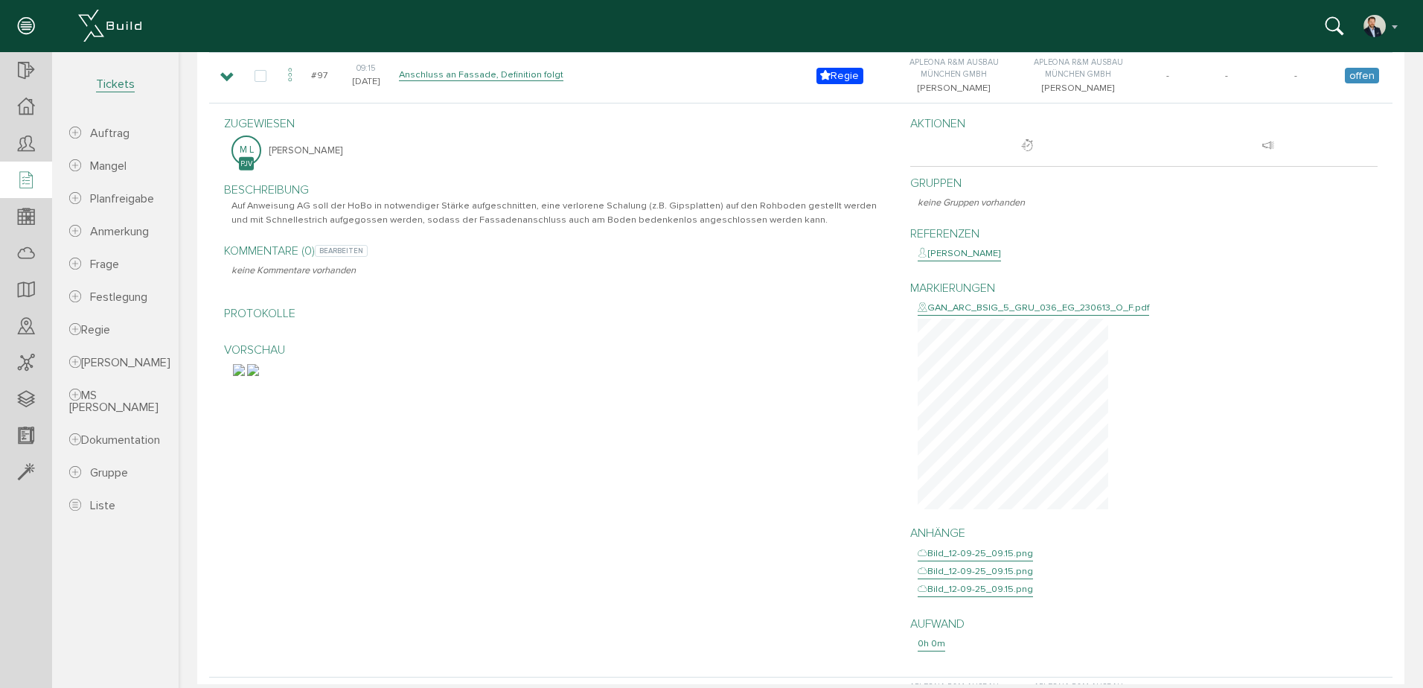
click at [414, 278] on div "Kommentare (0) bearbeiten keine Kommentare vorhanden" at bounding box center [556, 265] width 664 height 63
click at [403, 220] on p "Auf Anweisung AG soll der HoBo in notwendiger Stärke aufgeschnitten, eine verlo…" at bounding box center [559, 213] width 656 height 28
click at [397, 492] on div "zugewiesen M L Matthias Leupold Beschreibung bearbeiten Auf Anweisung AG soll d…" at bounding box center [801, 388] width 1176 height 562
click at [245, 376] on img at bounding box center [239, 370] width 12 height 12
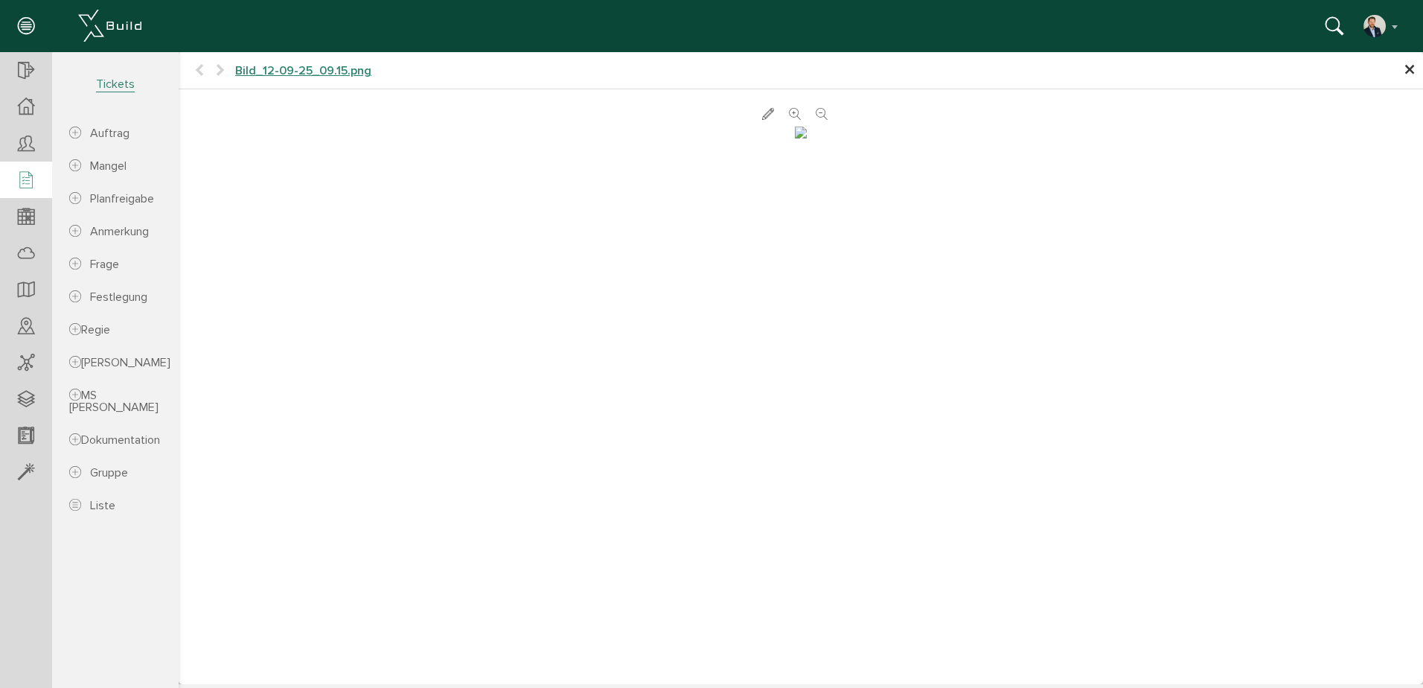
click at [1404, 71] on span "×" at bounding box center [1410, 70] width 12 height 29
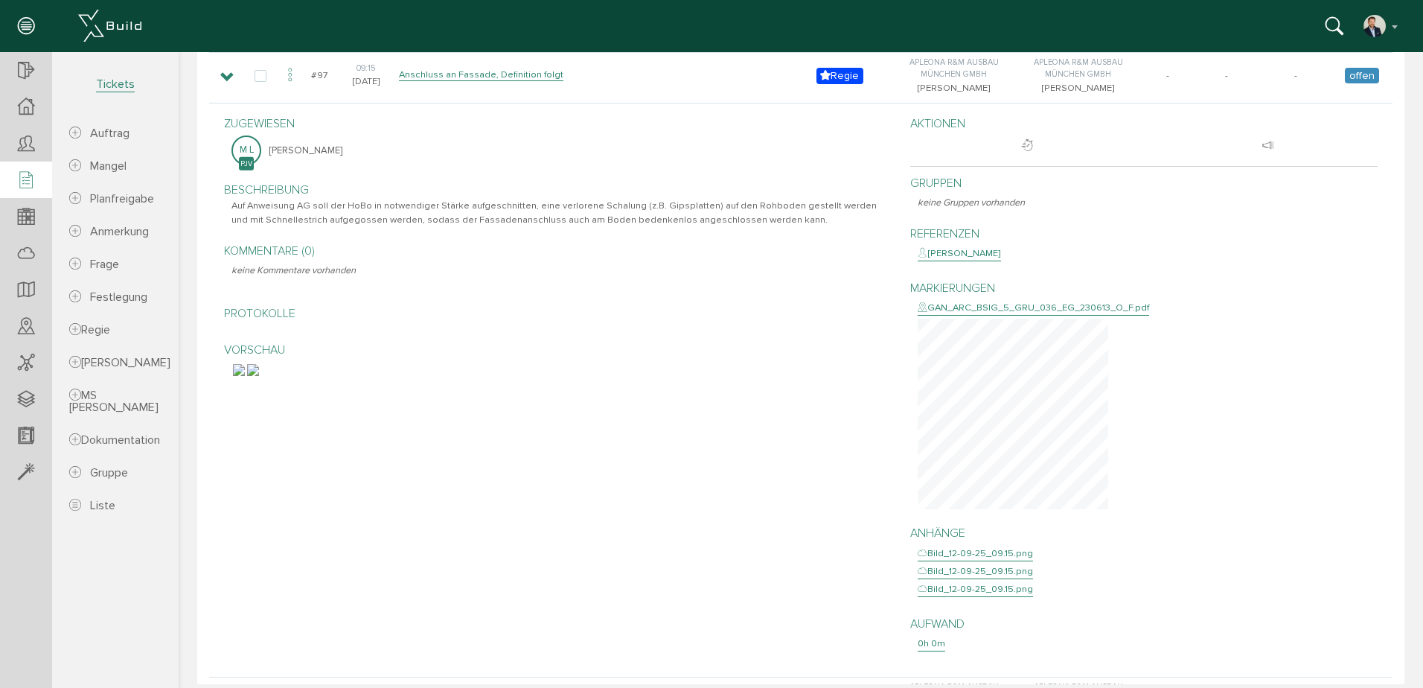
click at [259, 376] on img at bounding box center [253, 370] width 12 height 12
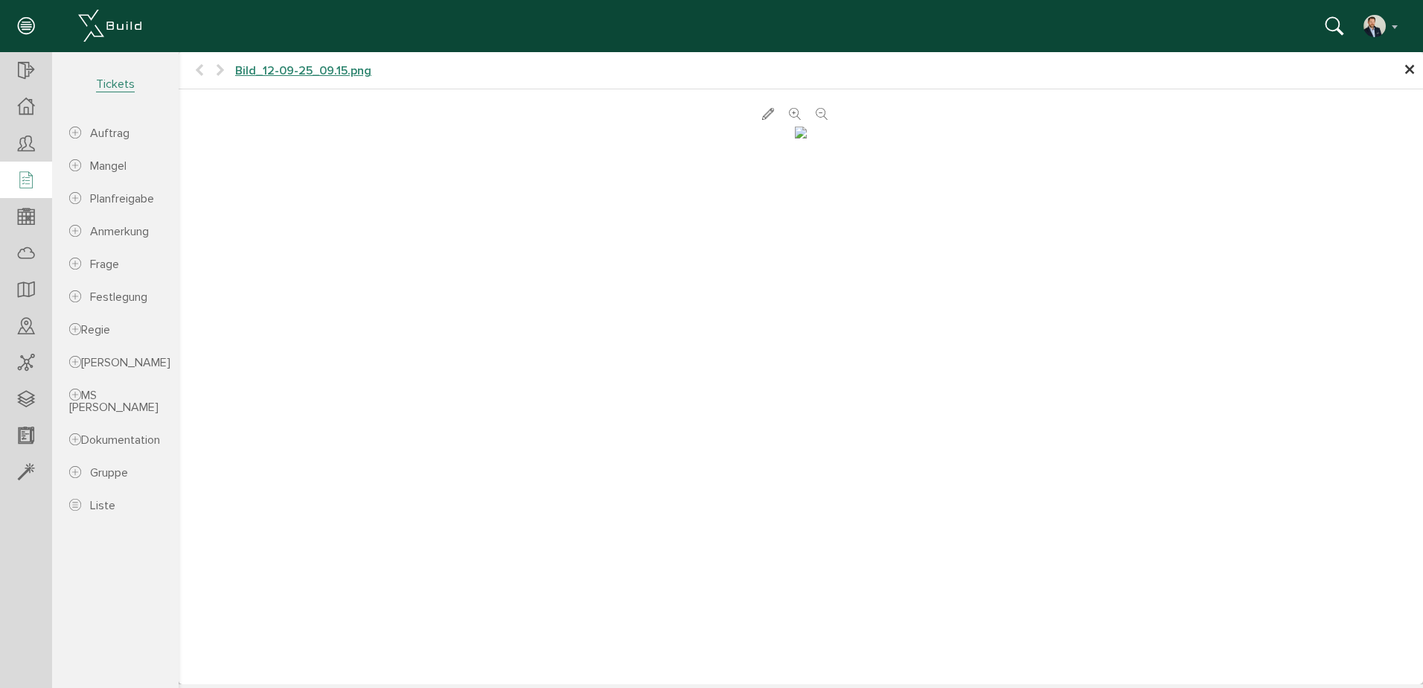
scroll to position [0, 0]
click at [1404, 68] on span "×" at bounding box center [1410, 70] width 12 height 29
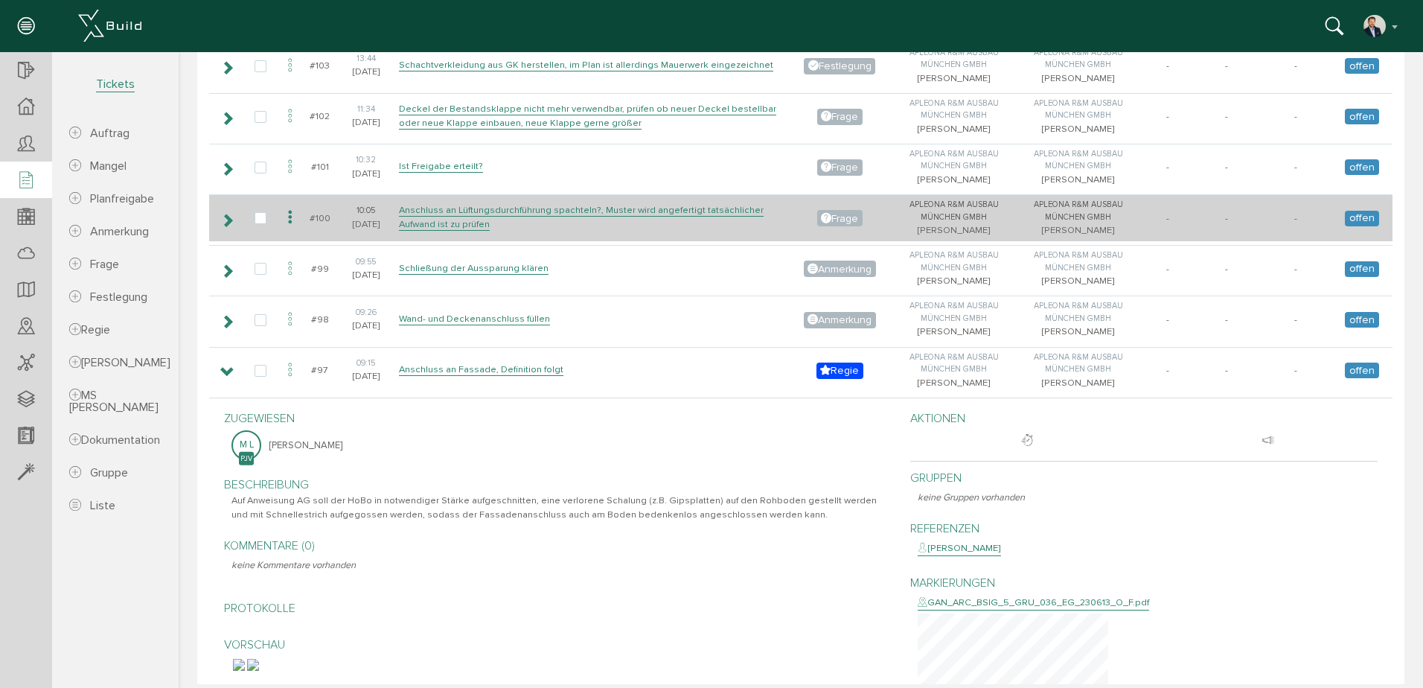
scroll to position [595, 0]
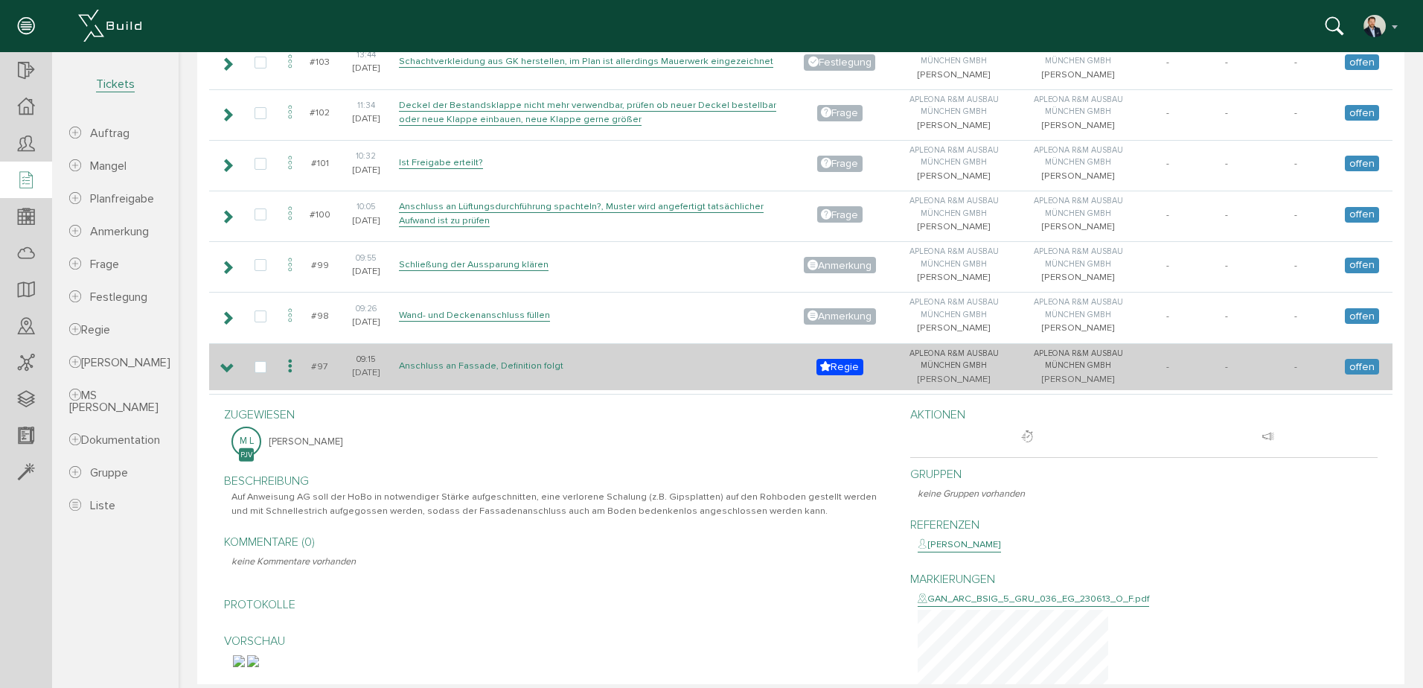
click at [530, 367] on link "Anschluss an Fassade, Definition folgt" at bounding box center [481, 365] width 164 height 13
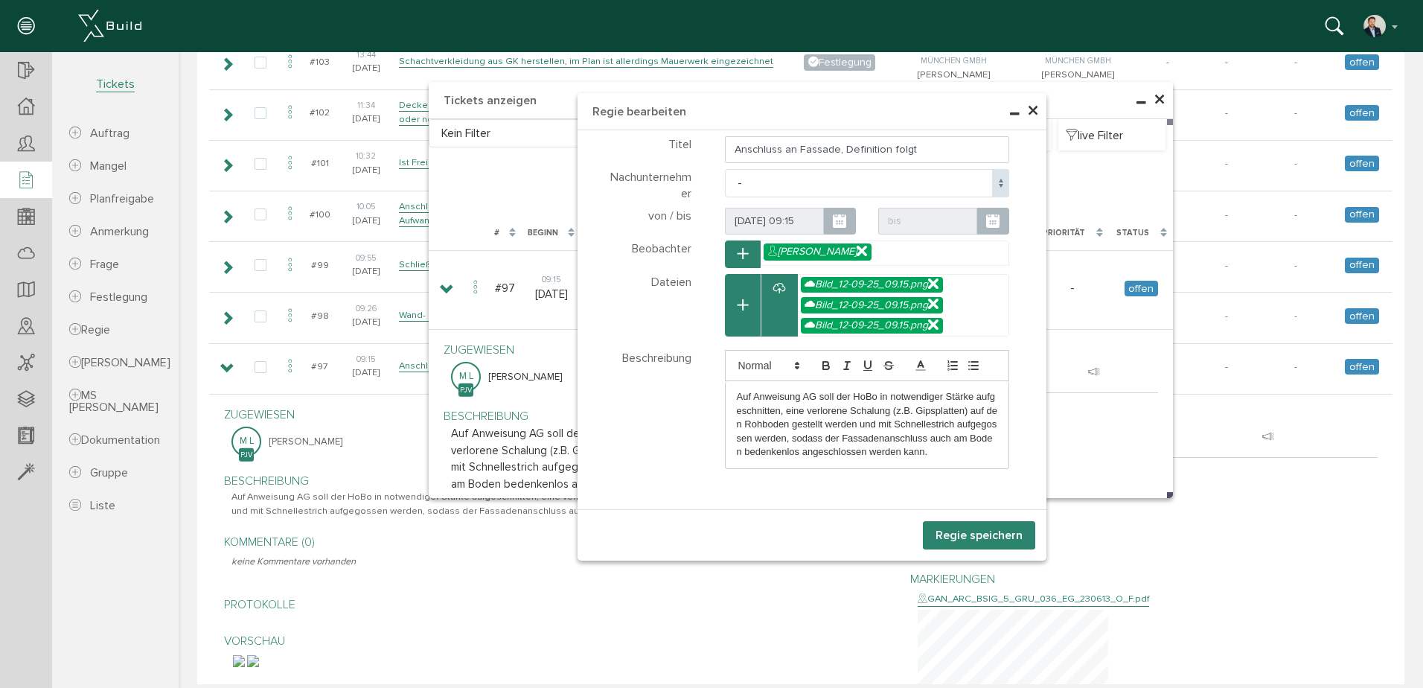
drag, startPoint x: 916, startPoint y: 149, endPoint x: 833, endPoint y: 149, distance: 83.3
click at [833, 149] on input "Anschluss an Fassade, Definition folgt" at bounding box center [867, 149] width 285 height 27
click at [725, 149] on input "Anschluss an Fassade" at bounding box center [867, 149] width 285 height 27
type input "F90-Anschluss an Fassade"
click at [992, 186] on span at bounding box center [1000, 183] width 17 height 28
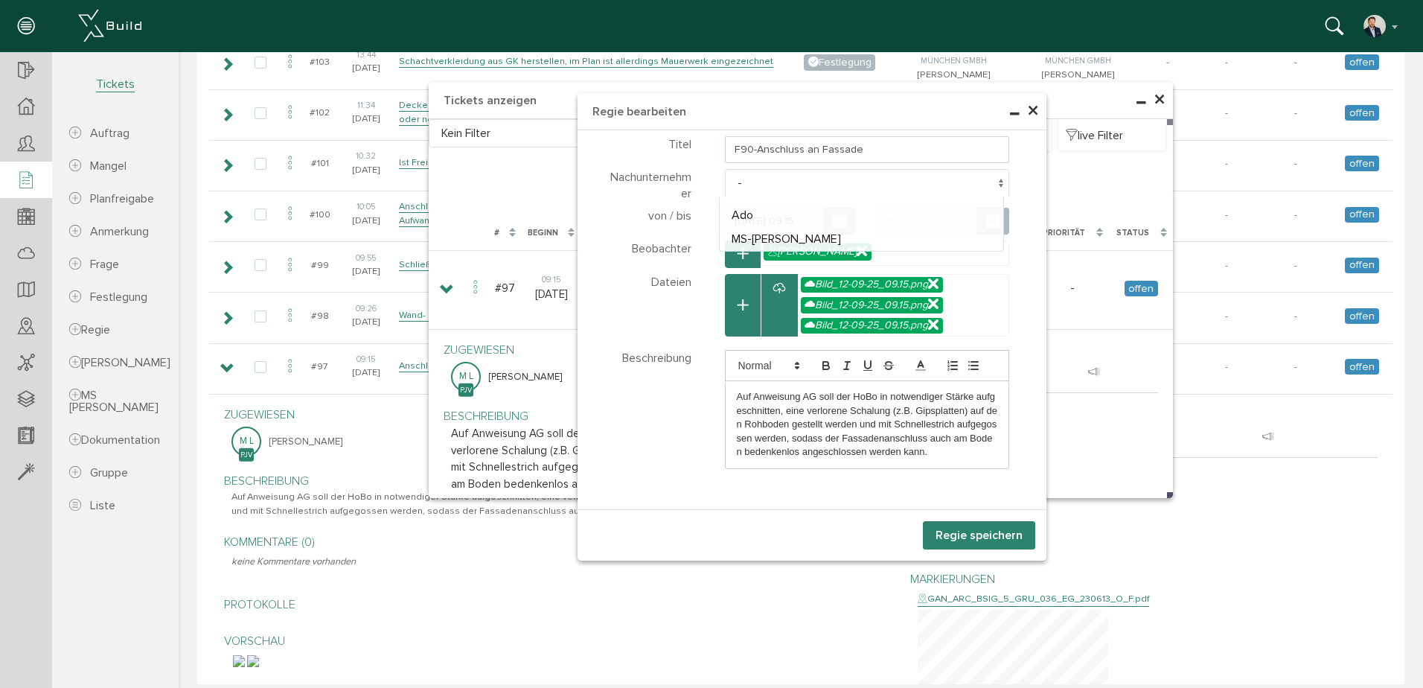
select select "1"
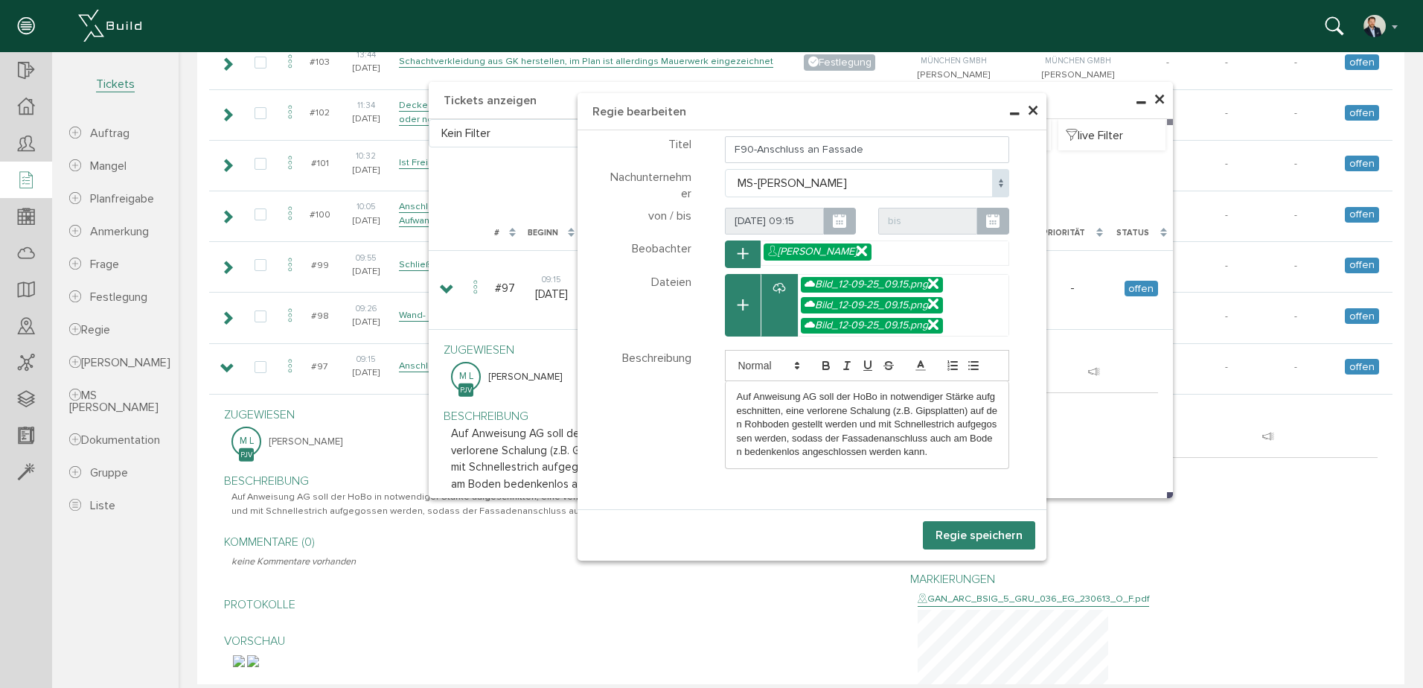
click at [668, 363] on span "Beschreibung" at bounding box center [656, 358] width 69 height 15
click at [982, 535] on button "Regie speichern" at bounding box center [979, 535] width 112 height 28
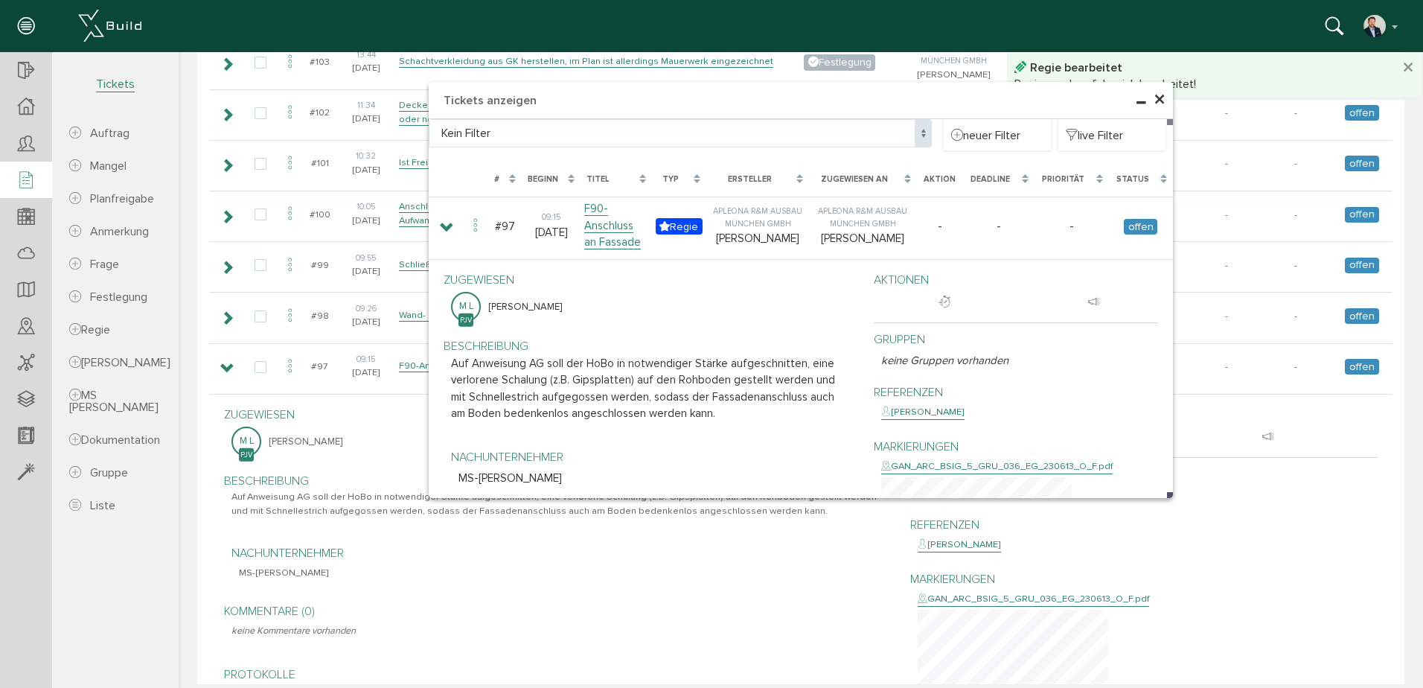
scroll to position [886, 0]
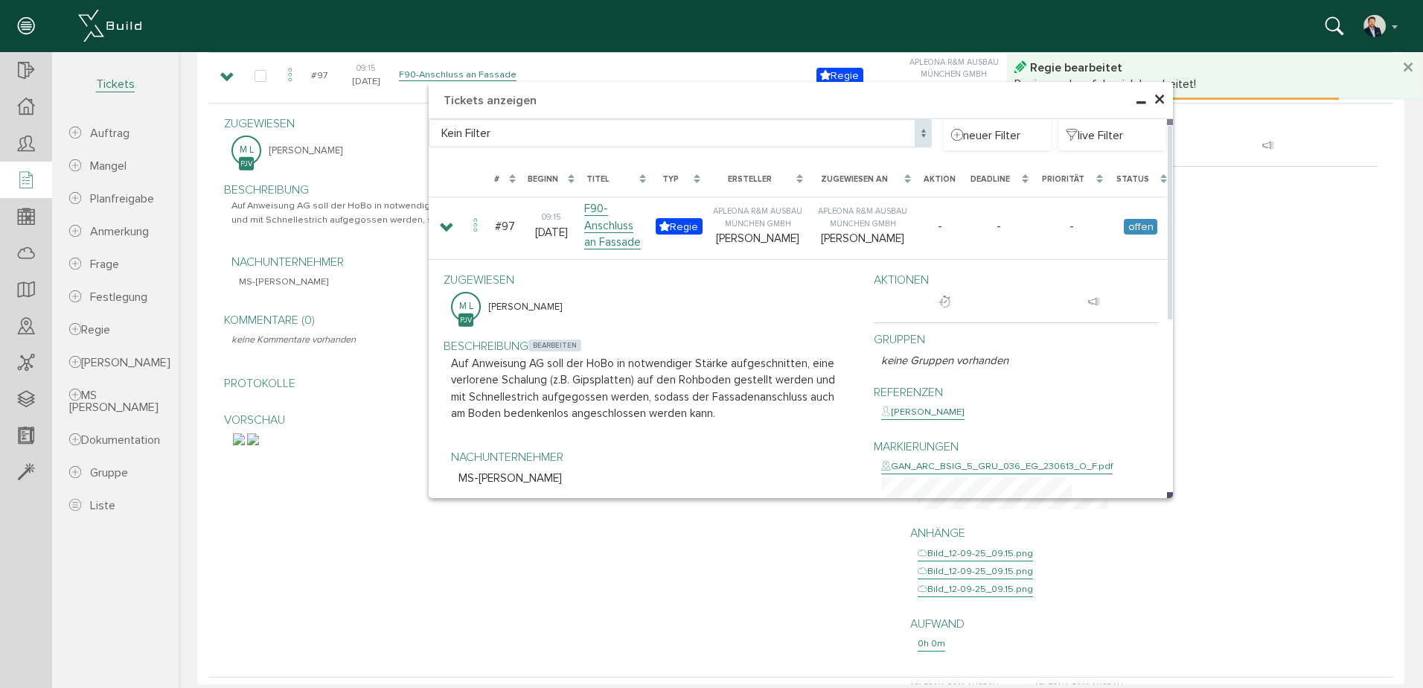
click at [549, 348] on span "bearbeiten" at bounding box center [554, 345] width 53 height 12
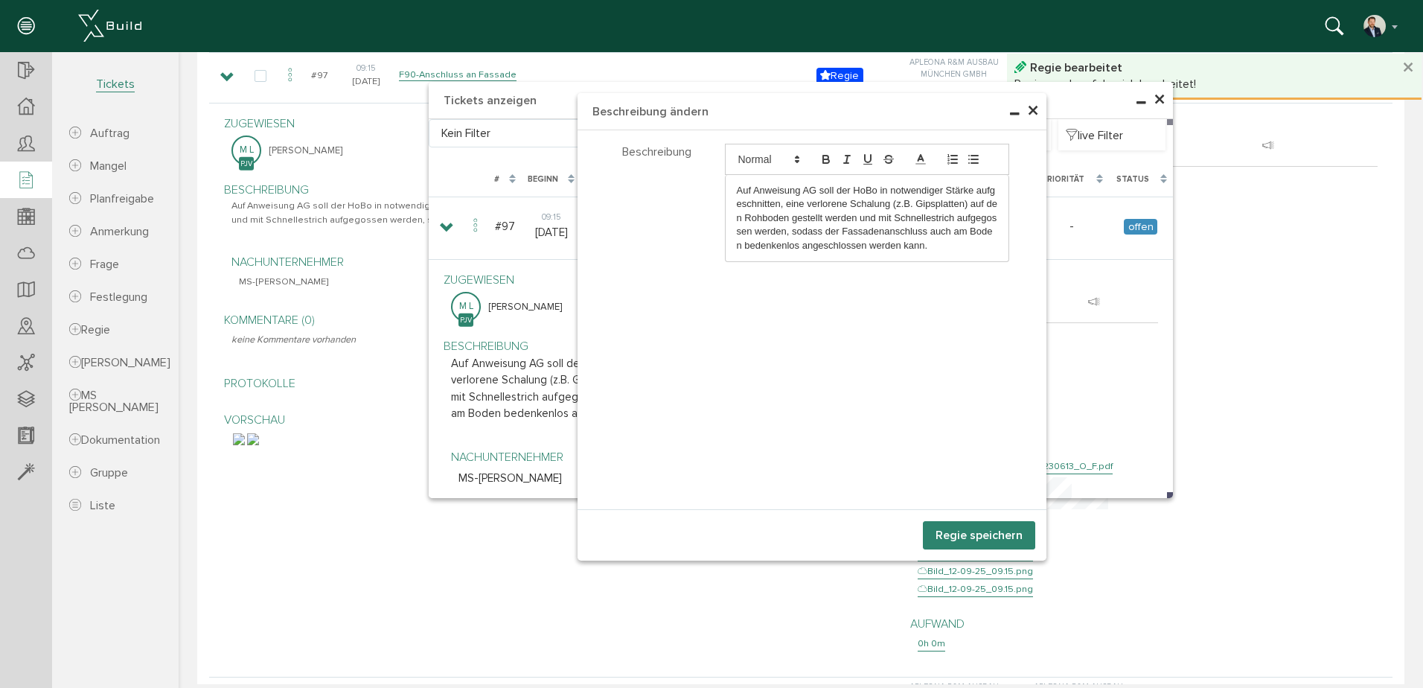
click at [936, 254] on div "Auf Anweisung AG soll der HoBo in notwendiger Stärke aufgeschnitten, eine verlo…" at bounding box center [868, 218] width 284 height 86
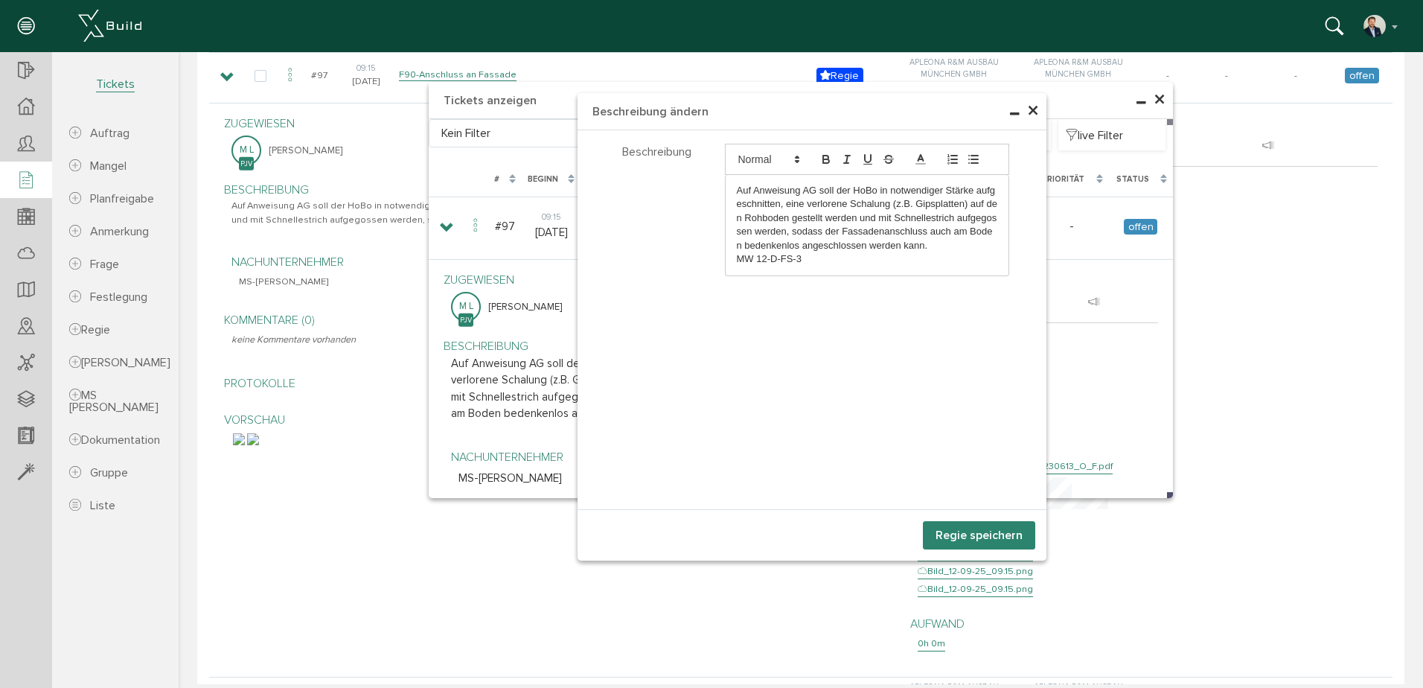
click at [753, 256] on p "MW 12-D-FS-3" at bounding box center [867, 258] width 261 height 13
click at [728, 256] on div "Auf Anweisung AG soll der HoBo in notwendiger Stärke aufgeschnitten, eine verlo…" at bounding box center [868, 225] width 284 height 100
drag, startPoint x: 897, startPoint y: 263, endPoint x: 841, endPoint y: 267, distance: 55.9
click at [841, 267] on div "Auf Anweisung AG soll der HoBo in notwendiger Stärke aufgeschnitten, eine verlo…" at bounding box center [868, 225] width 284 height 100
copy p "MW12-D-FS-3"
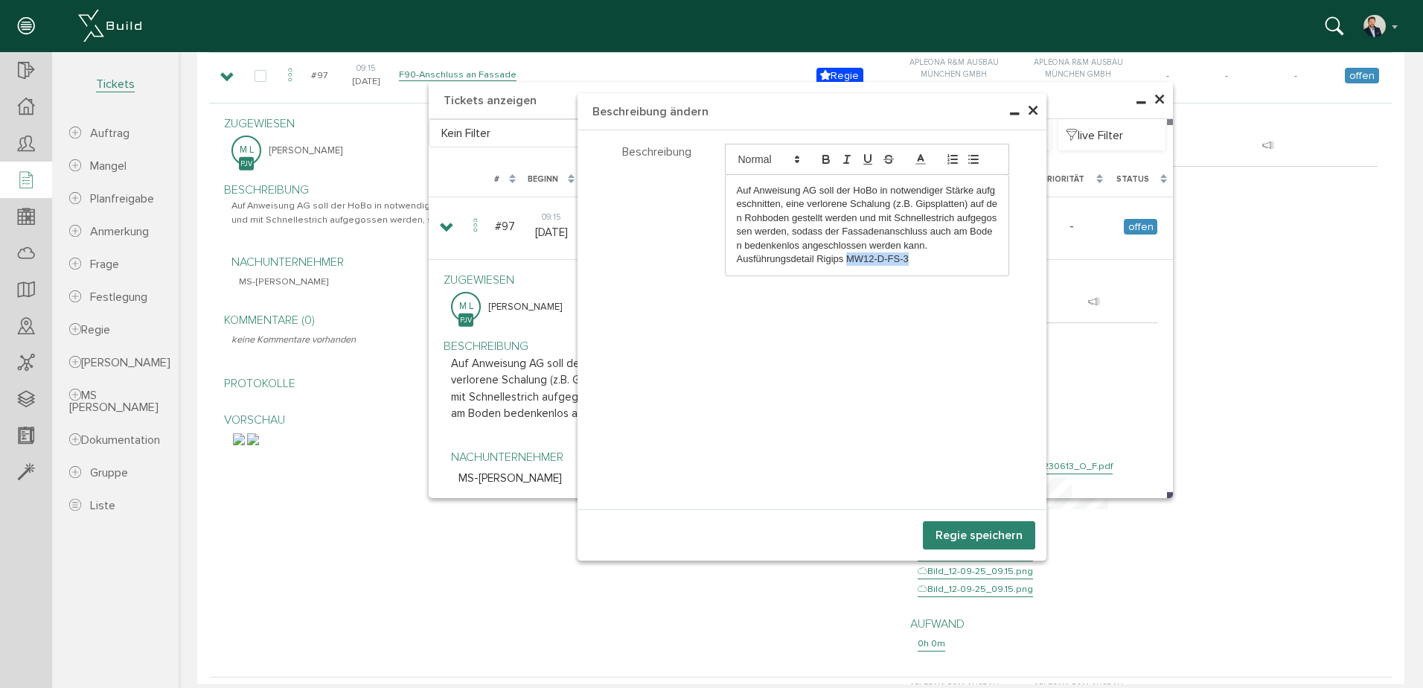
click at [1003, 528] on button "Regie speichern" at bounding box center [979, 535] width 112 height 28
